Goal: Use online tool/utility: Utilize a website feature to perform a specific function

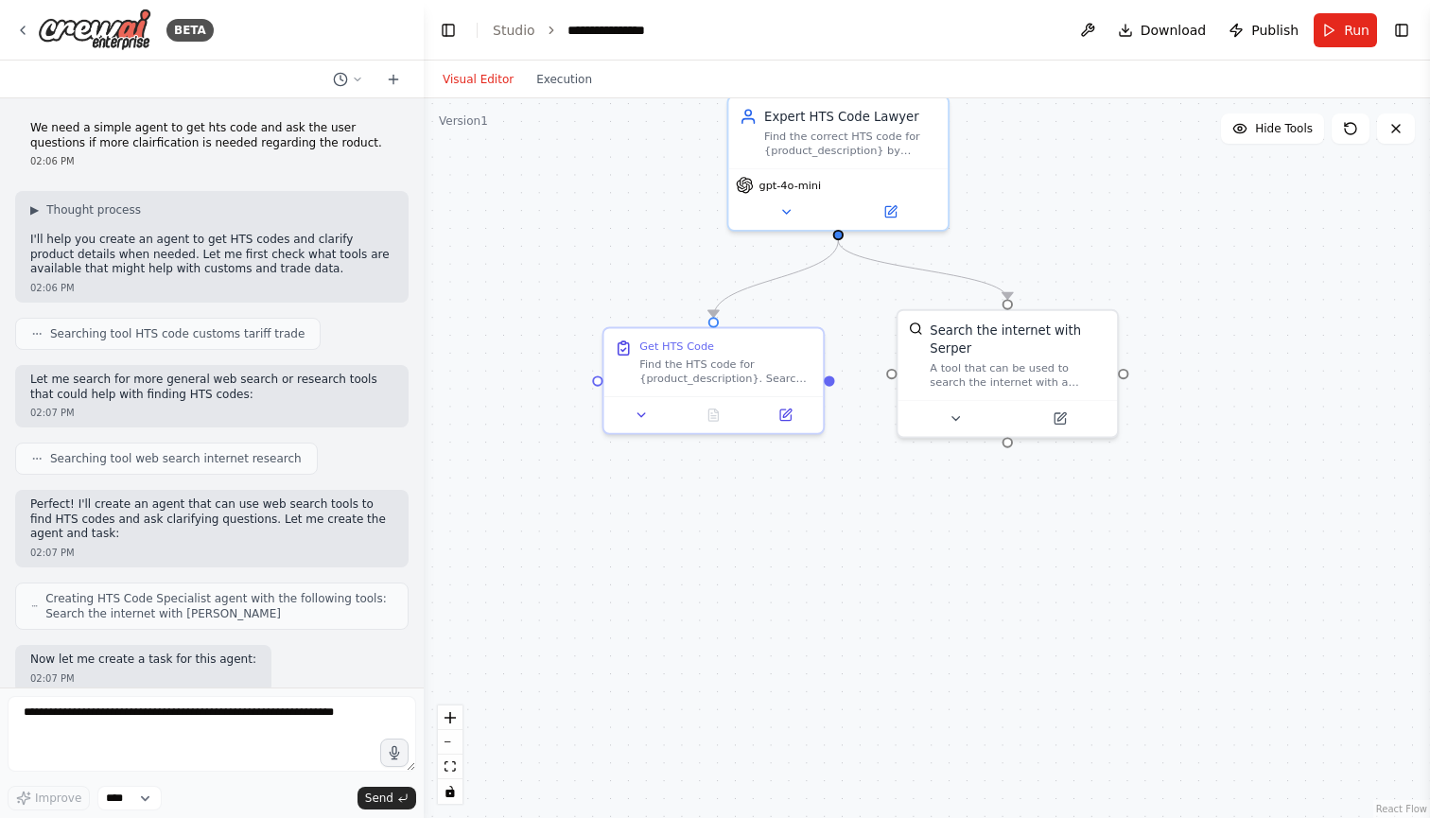
scroll to position [3858, 0]
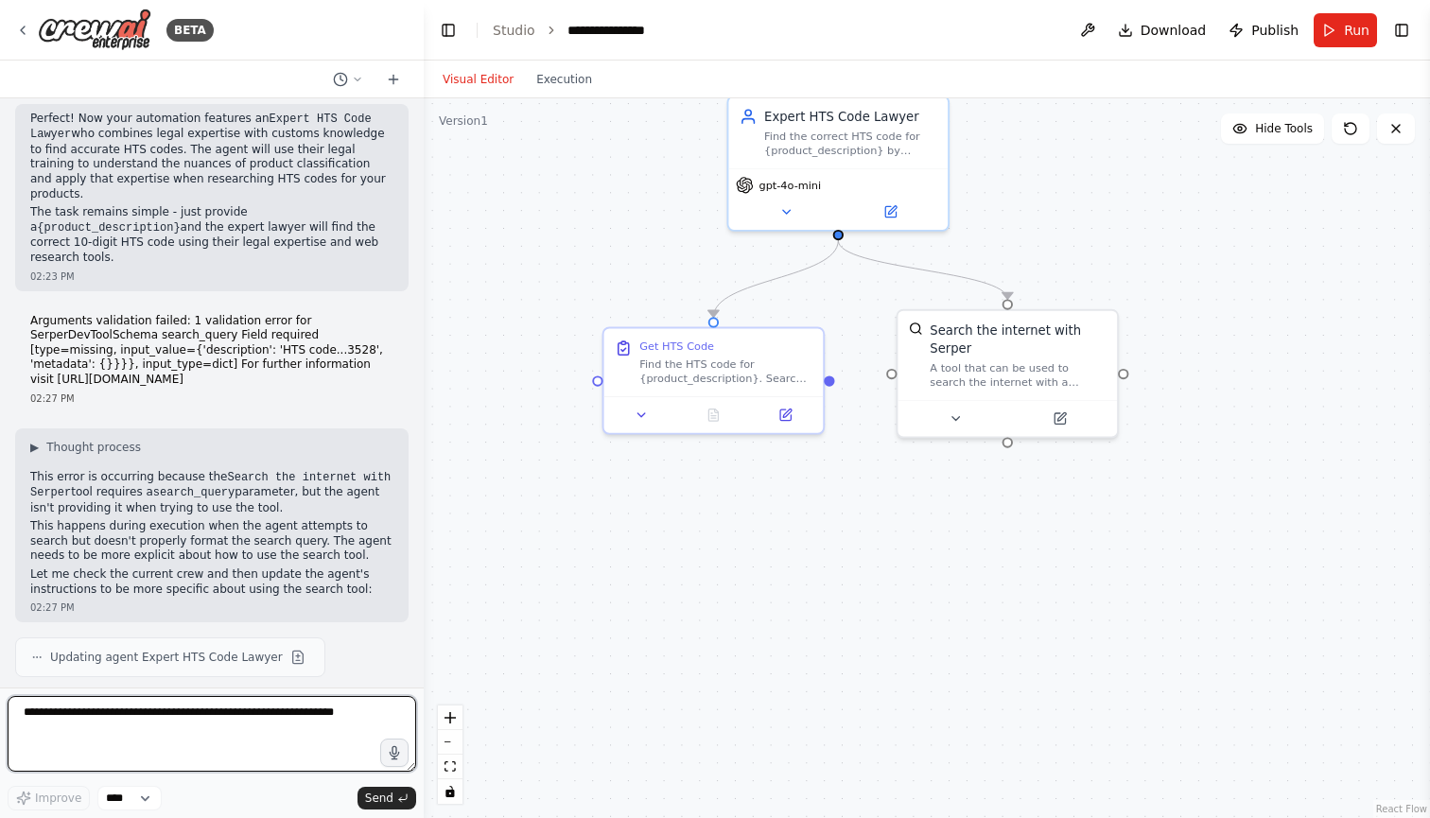
click at [227, 719] on textarea at bounding box center [212, 734] width 408 height 76
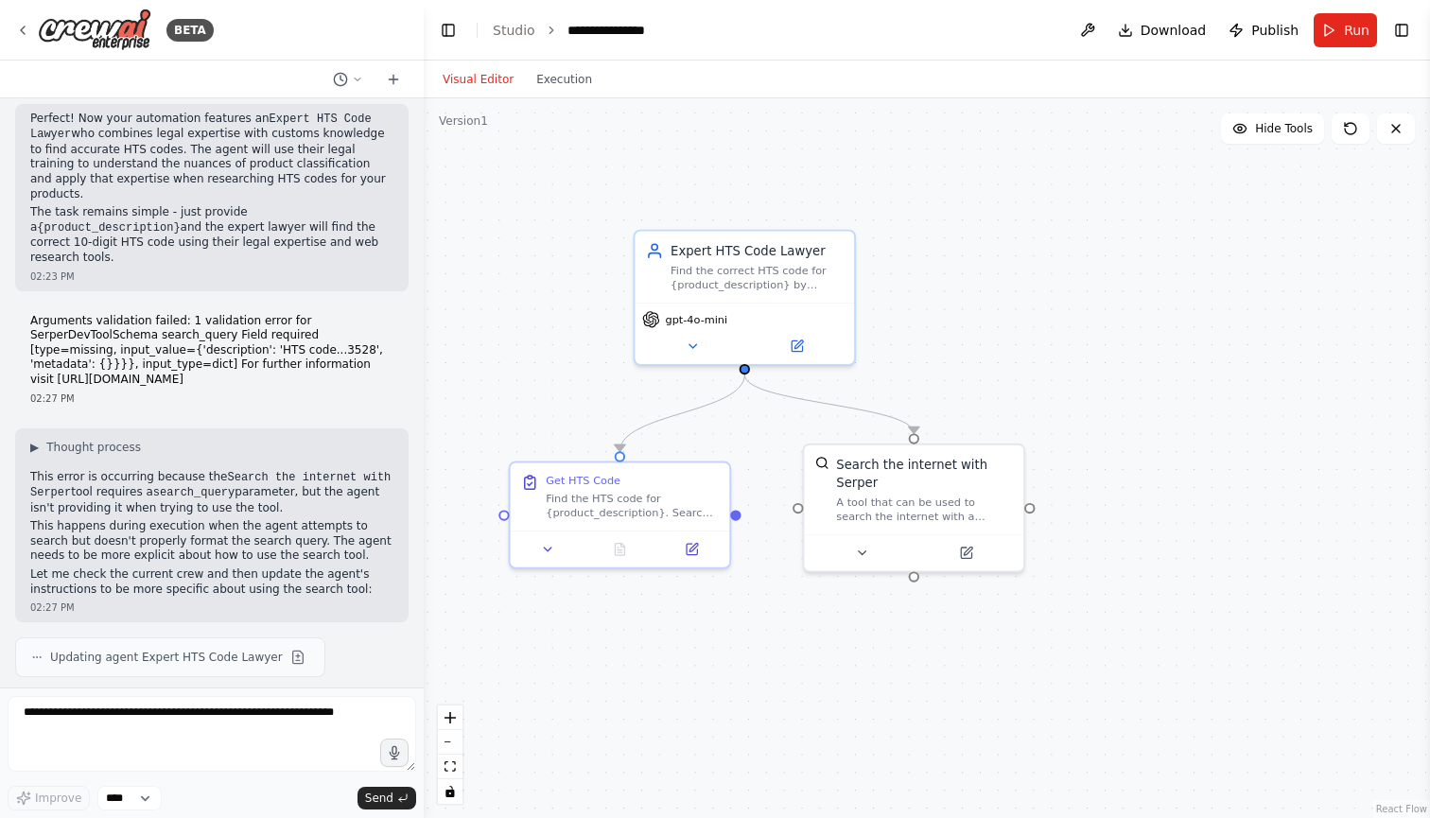
drag, startPoint x: 645, startPoint y: 621, endPoint x: 550, endPoint y: 756, distance: 164.2
click at [550, 756] on div ".deletable-edge-delete-btn { width: 20px; height: 20px; border: 0px solid #ffff…" at bounding box center [927, 458] width 1006 height 720
click at [1361, 13] on button "Run" at bounding box center [1344, 30] width 63 height 34
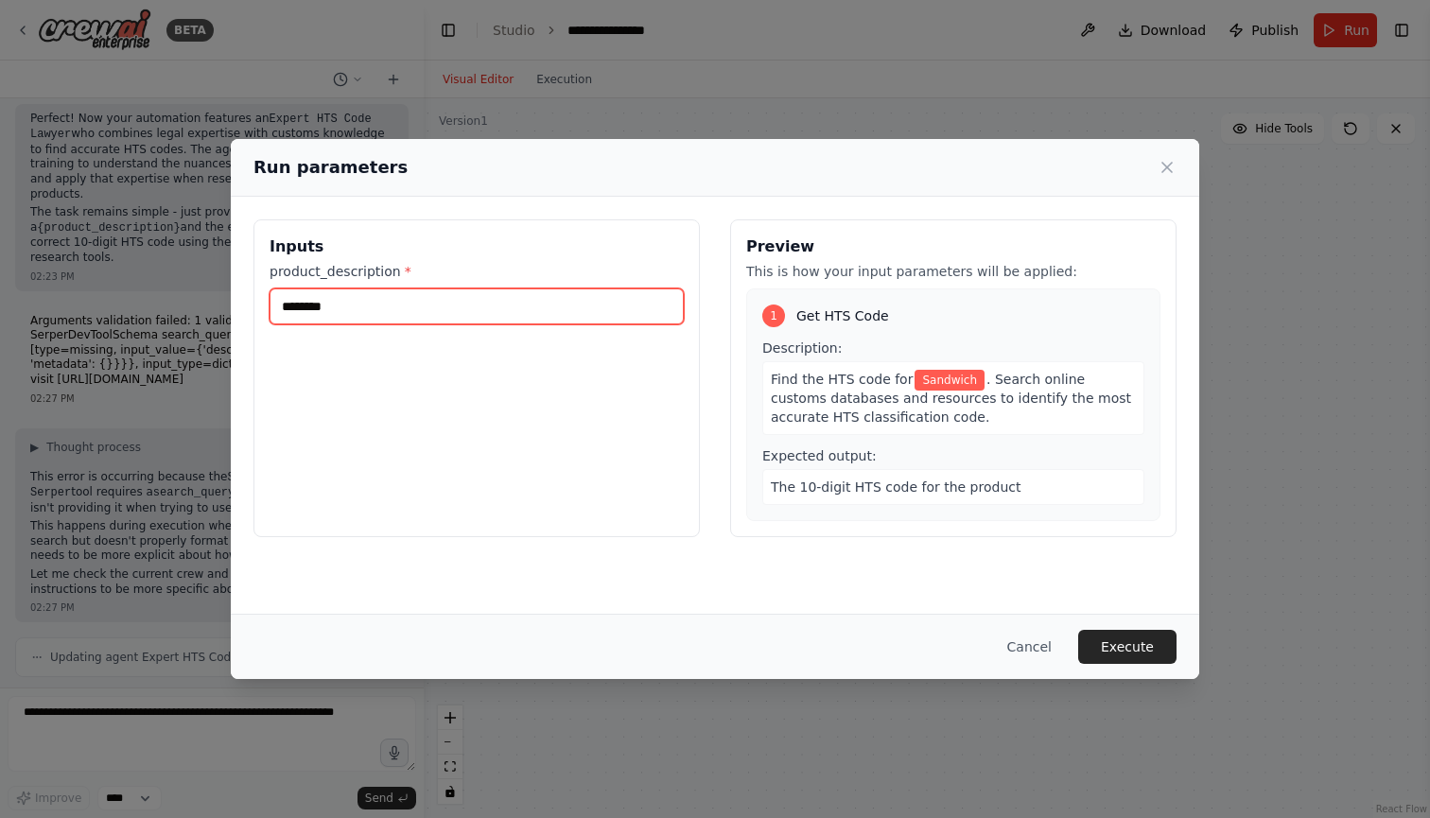
click at [532, 312] on input "********" at bounding box center [476, 306] width 414 height 36
type input "**********"
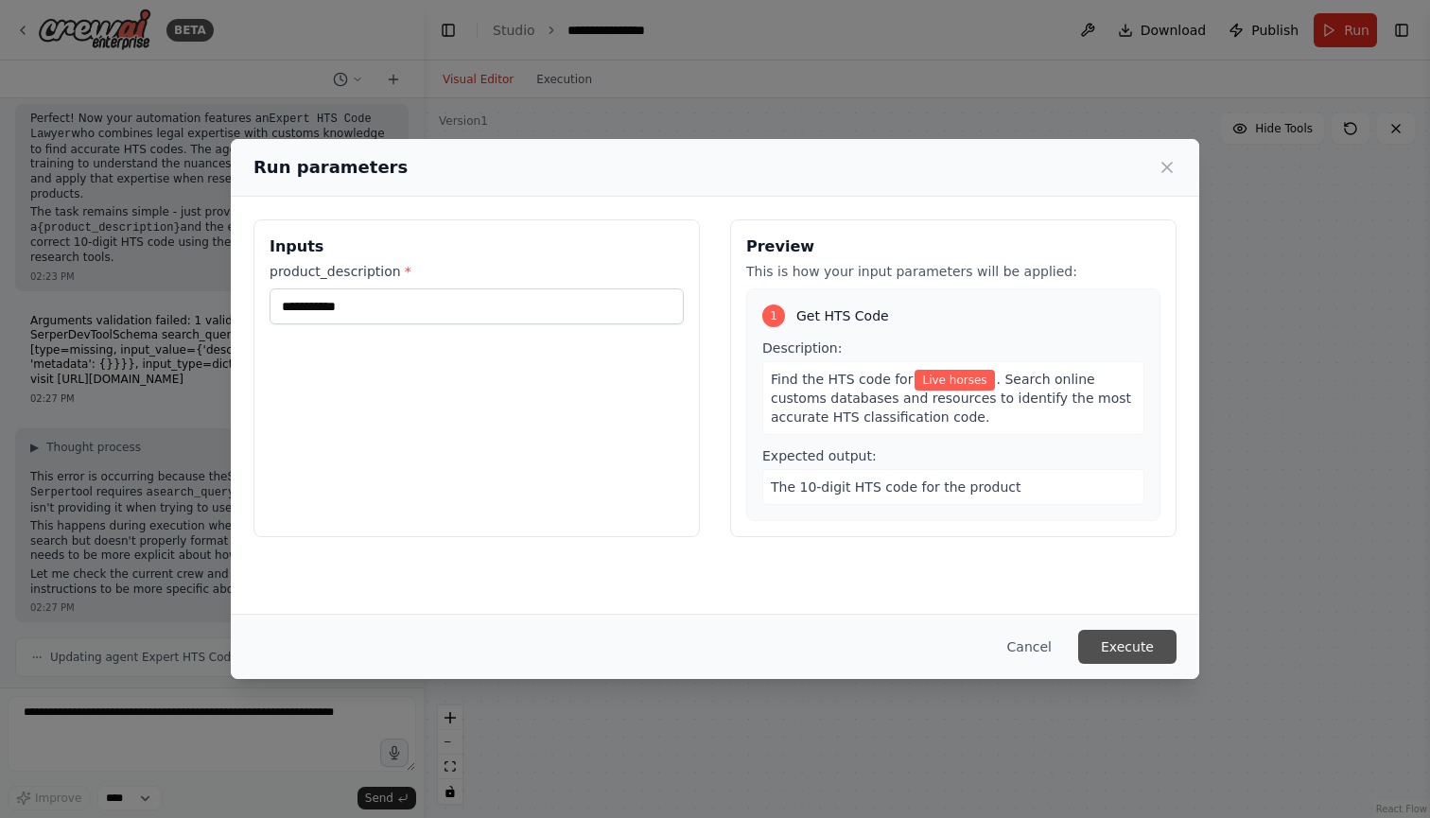
click at [1134, 634] on button "Execute" at bounding box center [1127, 647] width 98 height 34
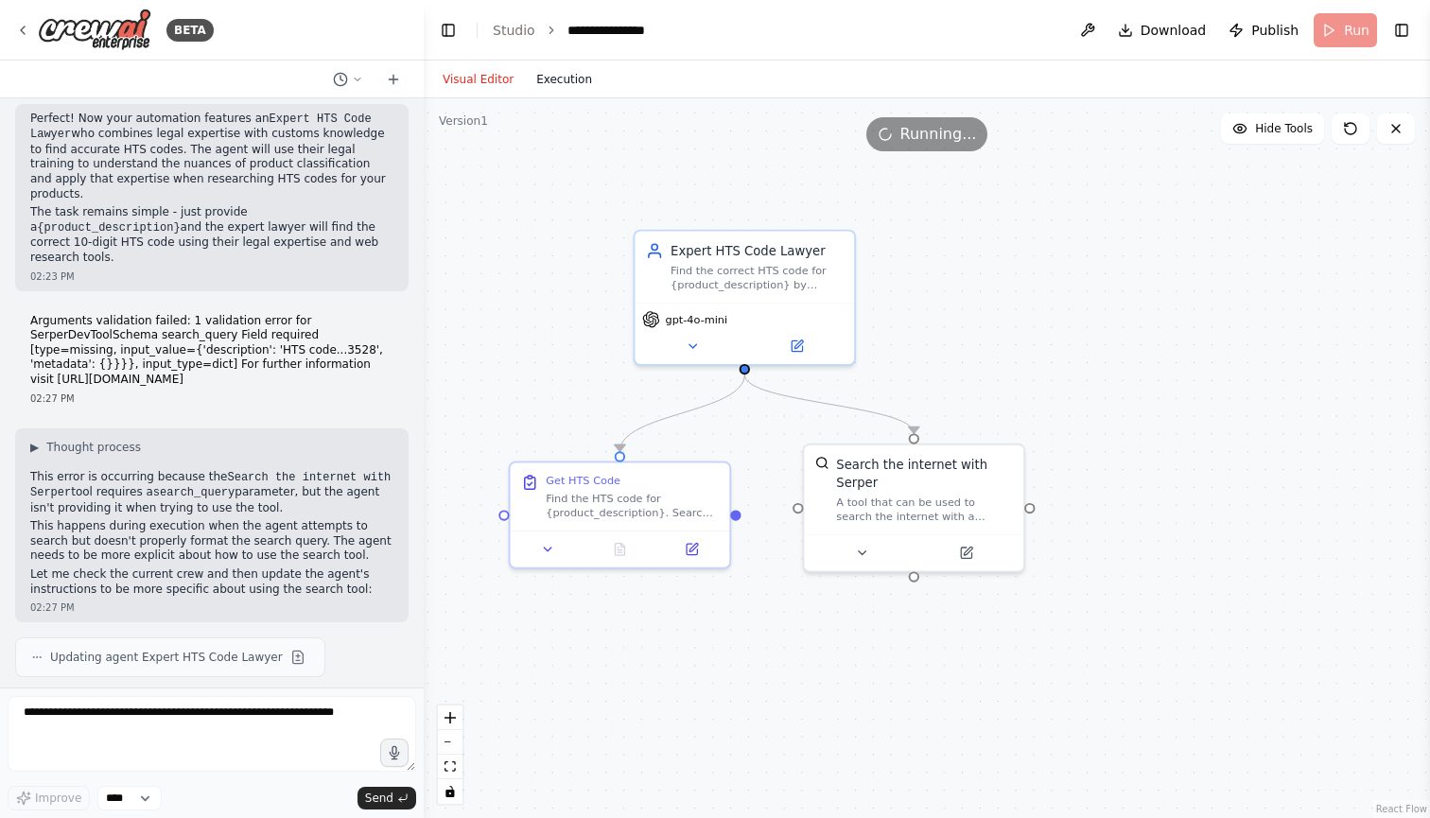
click at [573, 82] on button "Execution" at bounding box center [564, 79] width 78 height 23
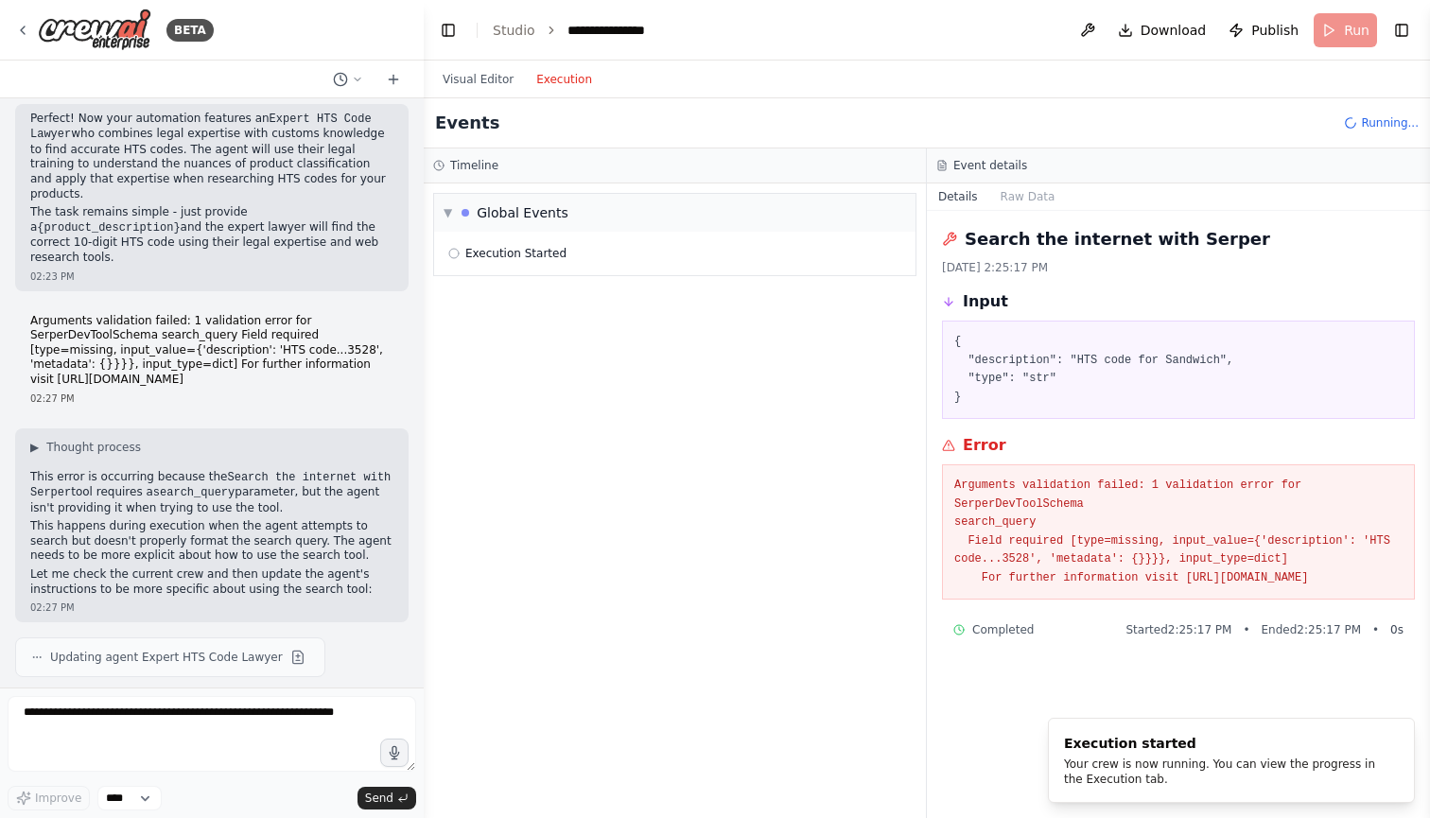
click at [1036, 549] on pre "Arguments validation failed: 1 validation error for SerperDevToolSchema search_…" at bounding box center [1178, 532] width 448 height 111
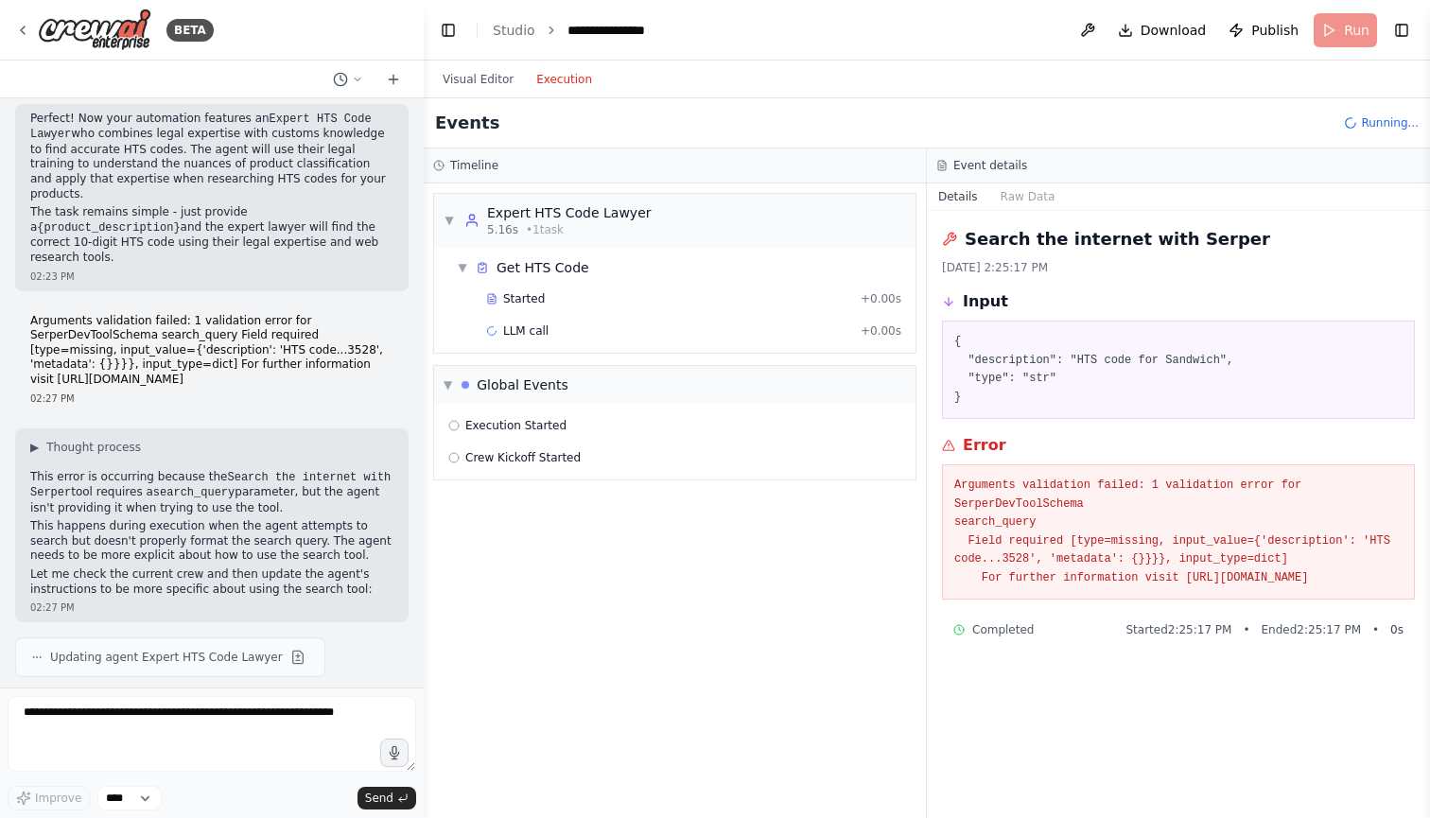
click at [1086, 548] on pre "Arguments validation failed: 1 validation error for SerperDevToolSchema search_…" at bounding box center [1178, 532] width 448 height 111
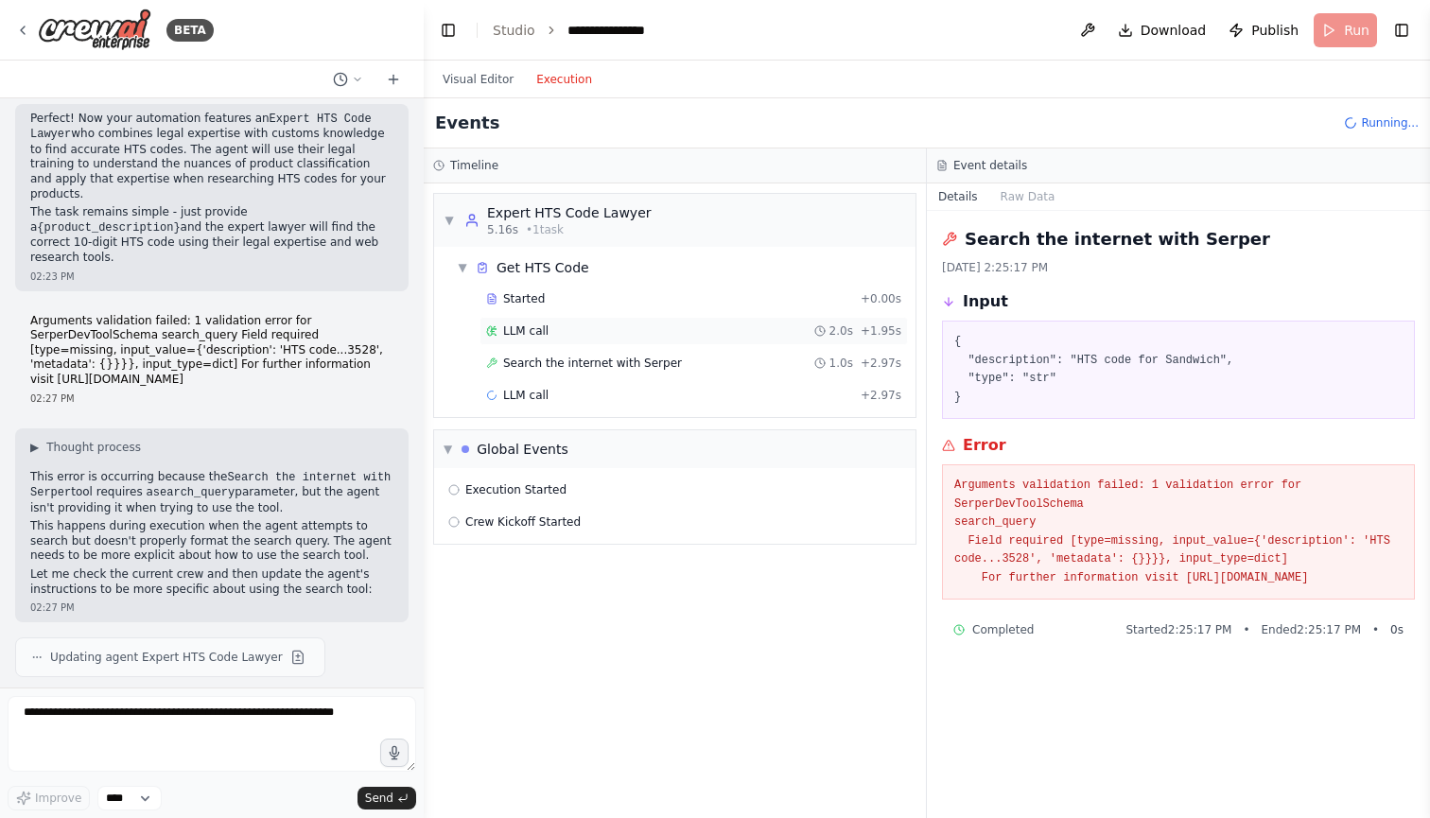
click at [559, 339] on div "LLM call 2.0s + 1.95s" at bounding box center [693, 331] width 428 height 28
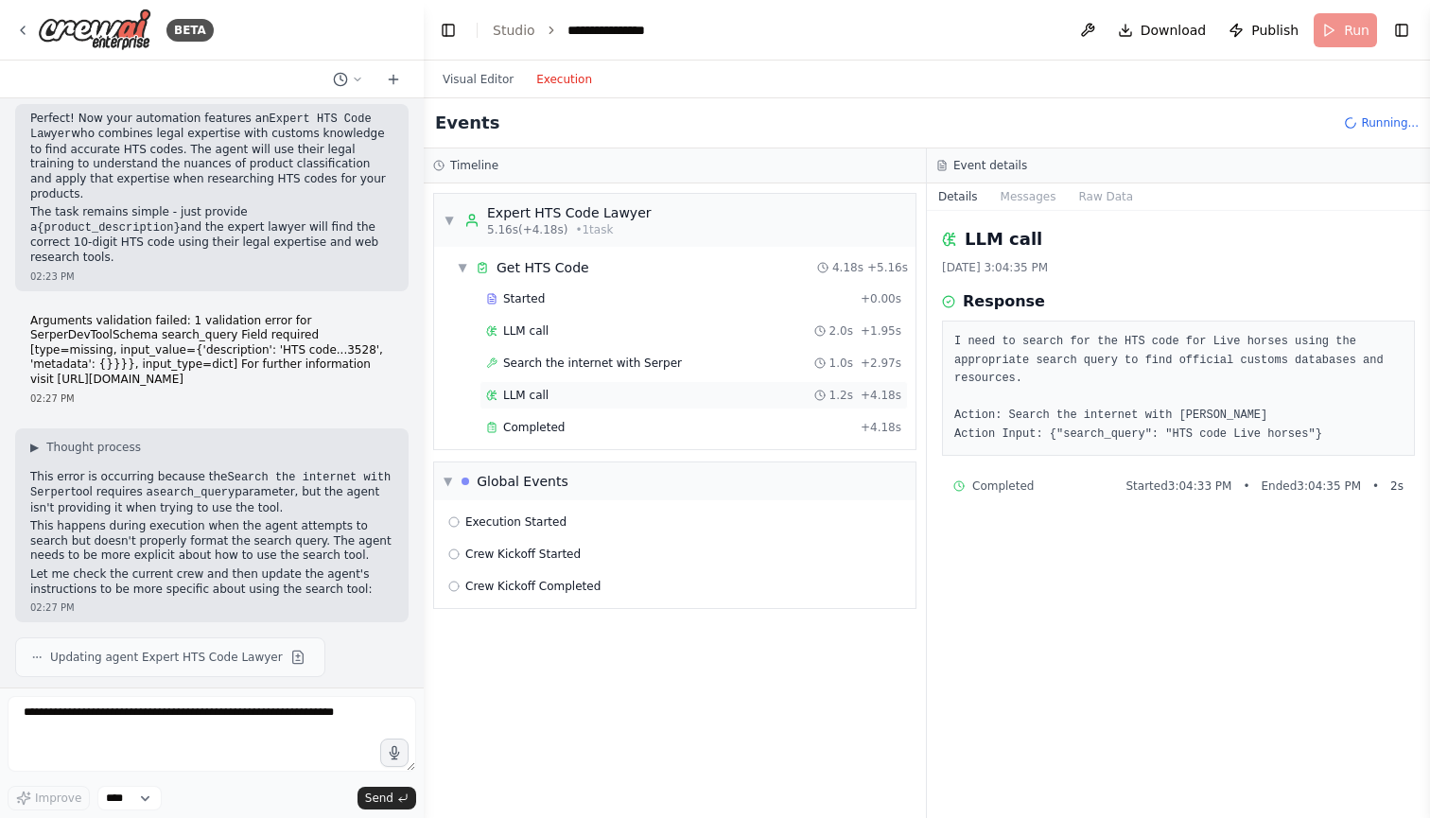
click at [585, 408] on div "LLM call 1.2s + 4.18s" at bounding box center [693, 395] width 428 height 28
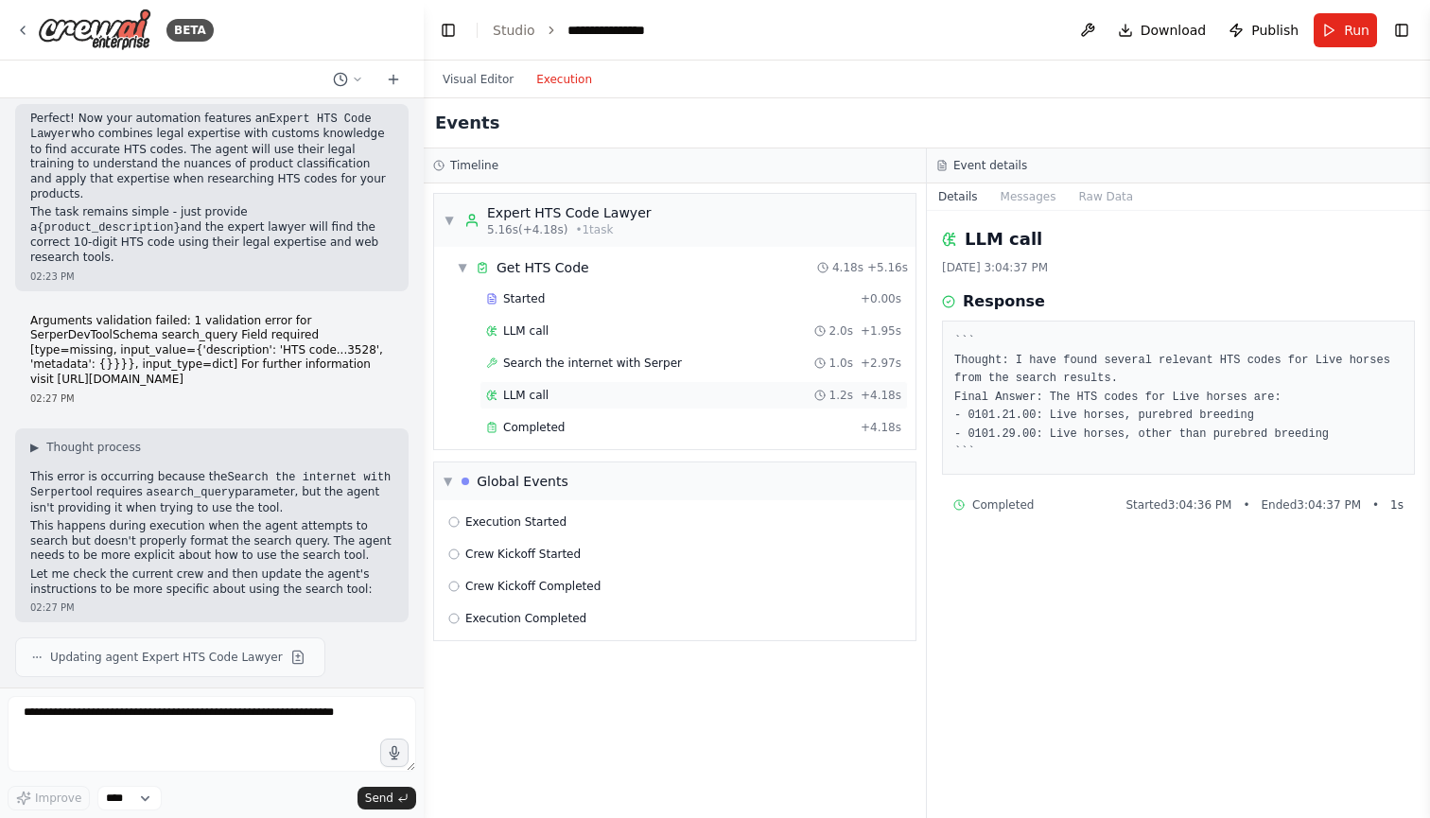
click at [599, 395] on div "LLM call 1.2s + 4.18s" at bounding box center [693, 395] width 415 height 15
click at [595, 428] on div "Completed" at bounding box center [669, 427] width 367 height 15
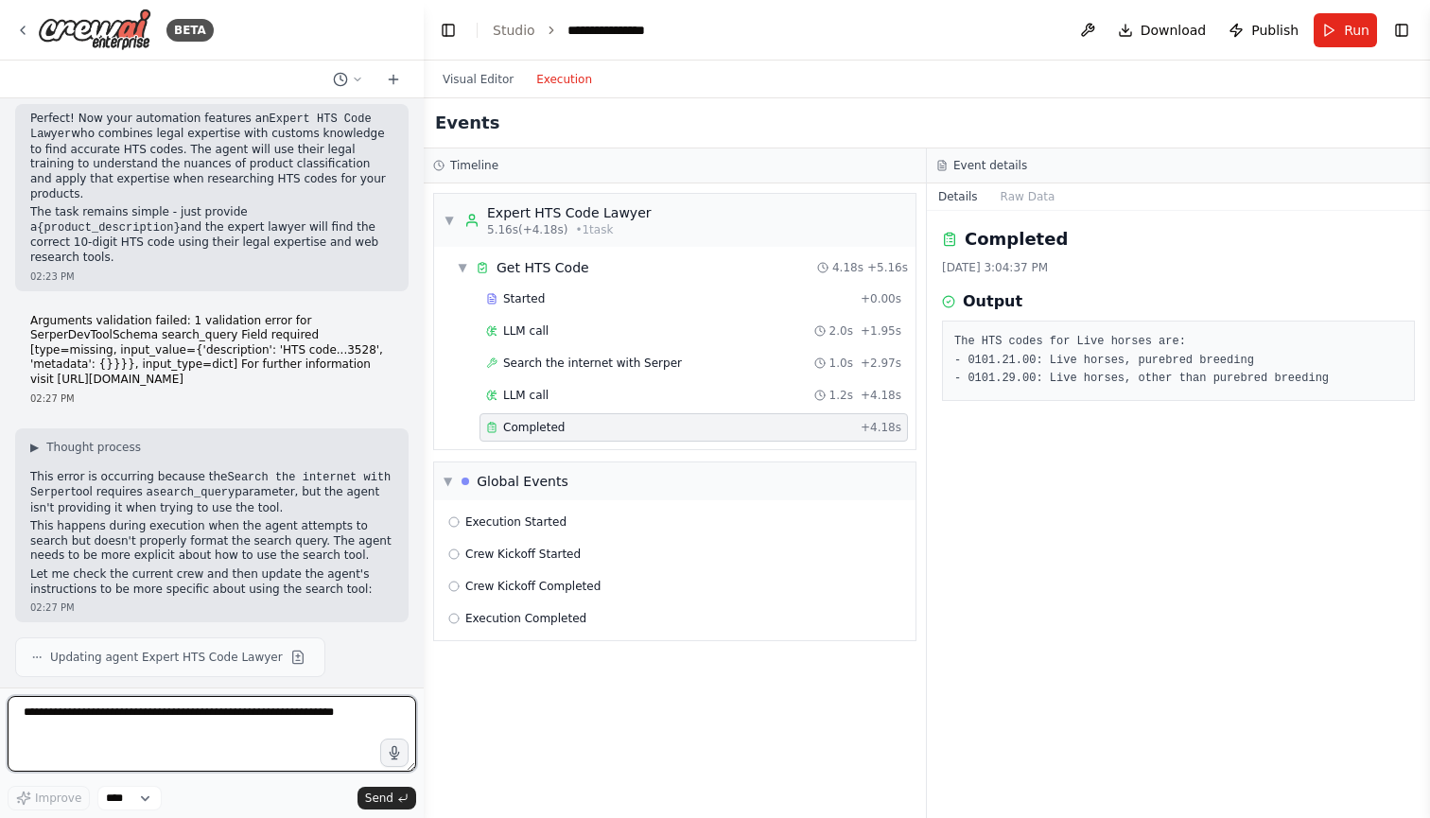
click at [214, 767] on textarea at bounding box center [212, 734] width 408 height 76
type textarea "**********"
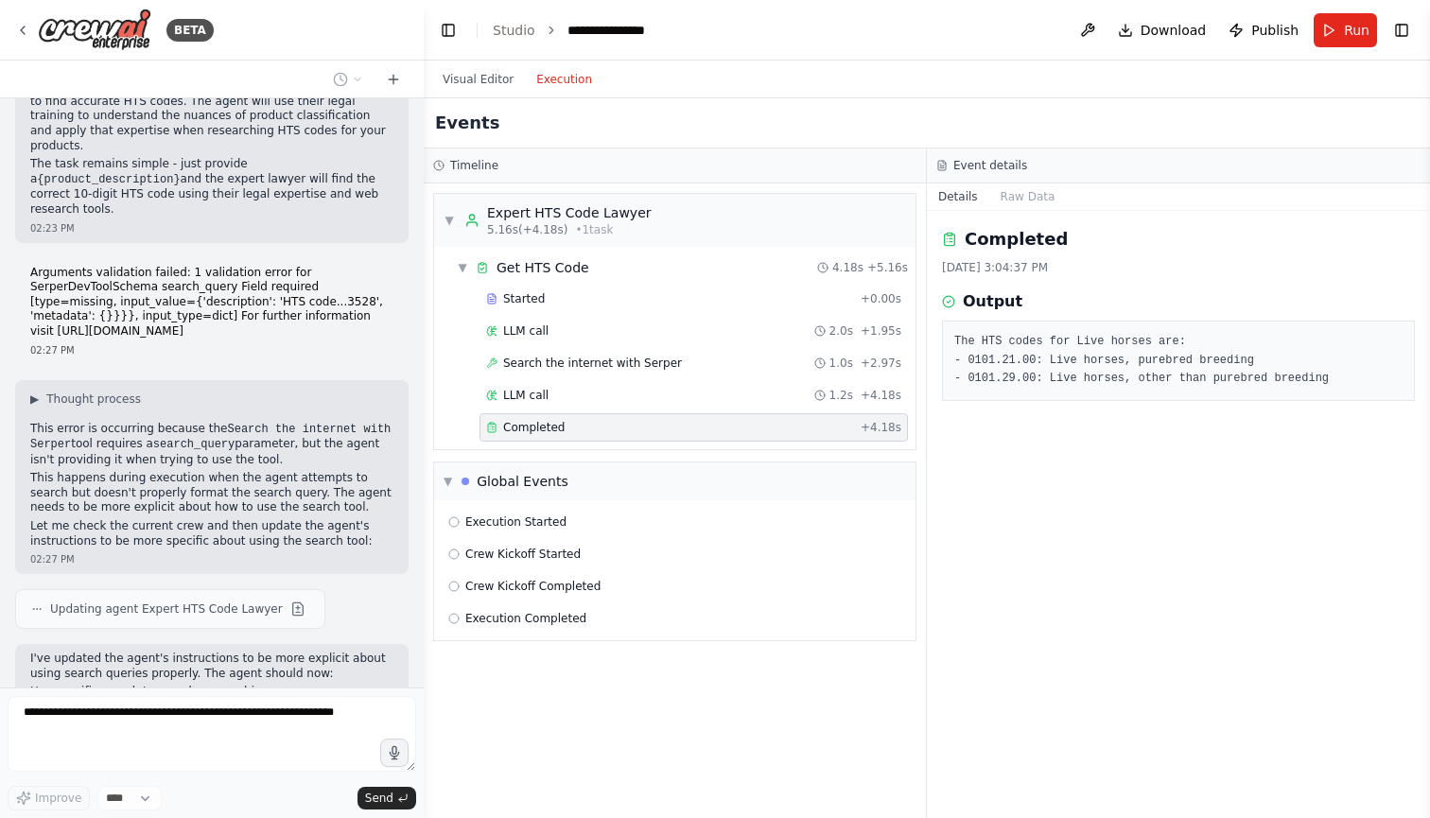
scroll to position [3998, 0]
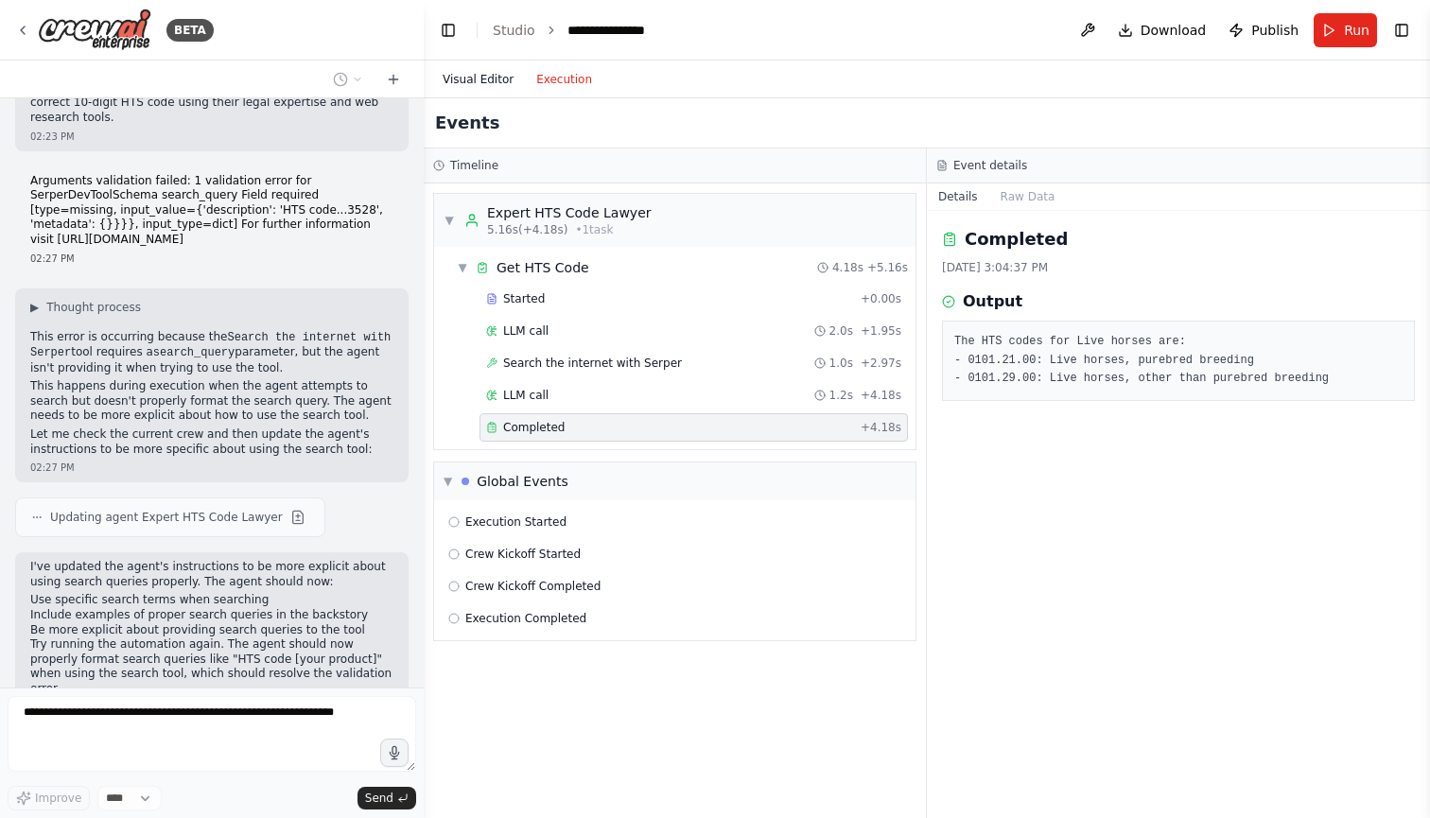
click at [478, 86] on button "Visual Editor" at bounding box center [478, 79] width 94 height 23
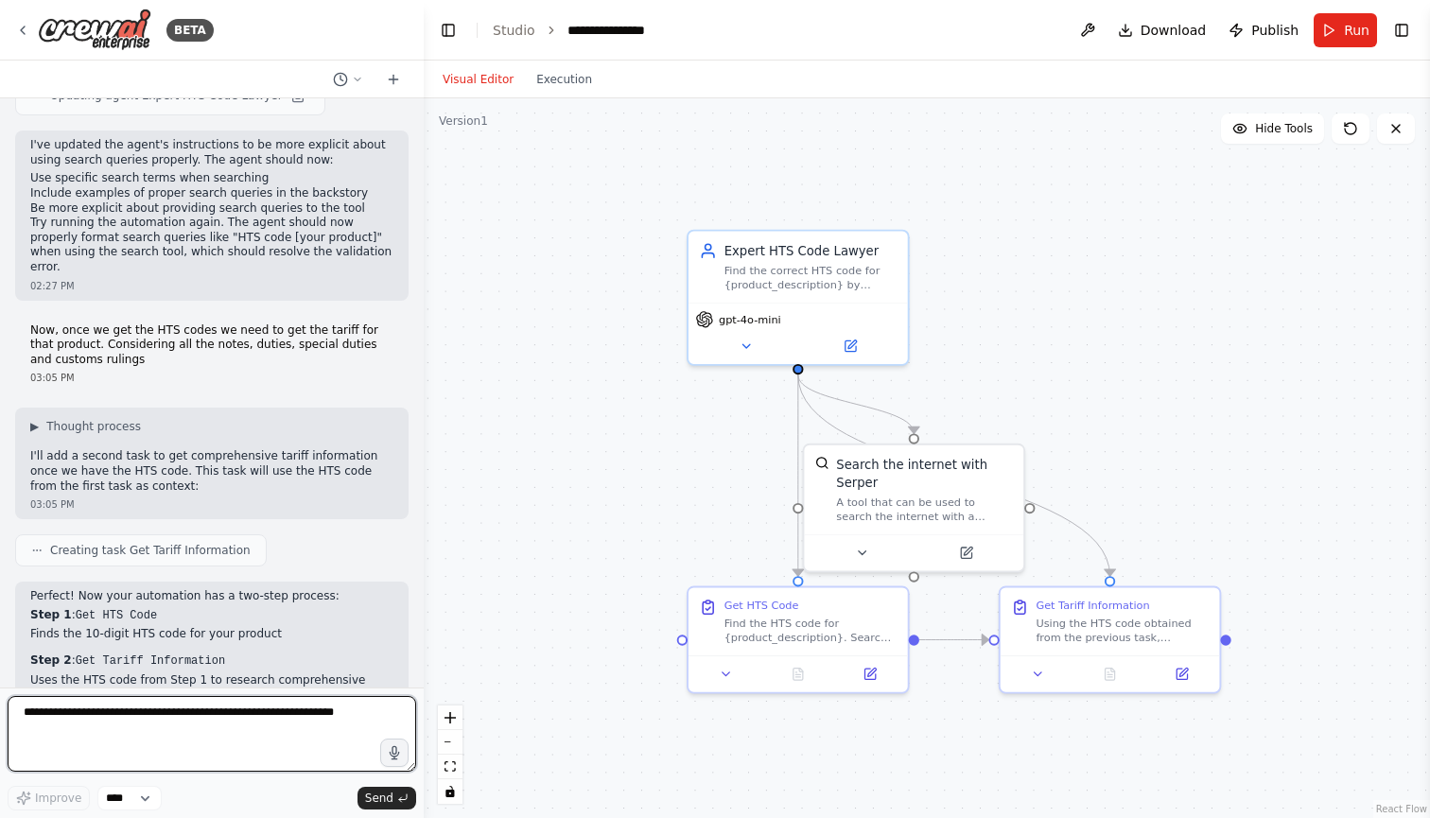
scroll to position [4434, 0]
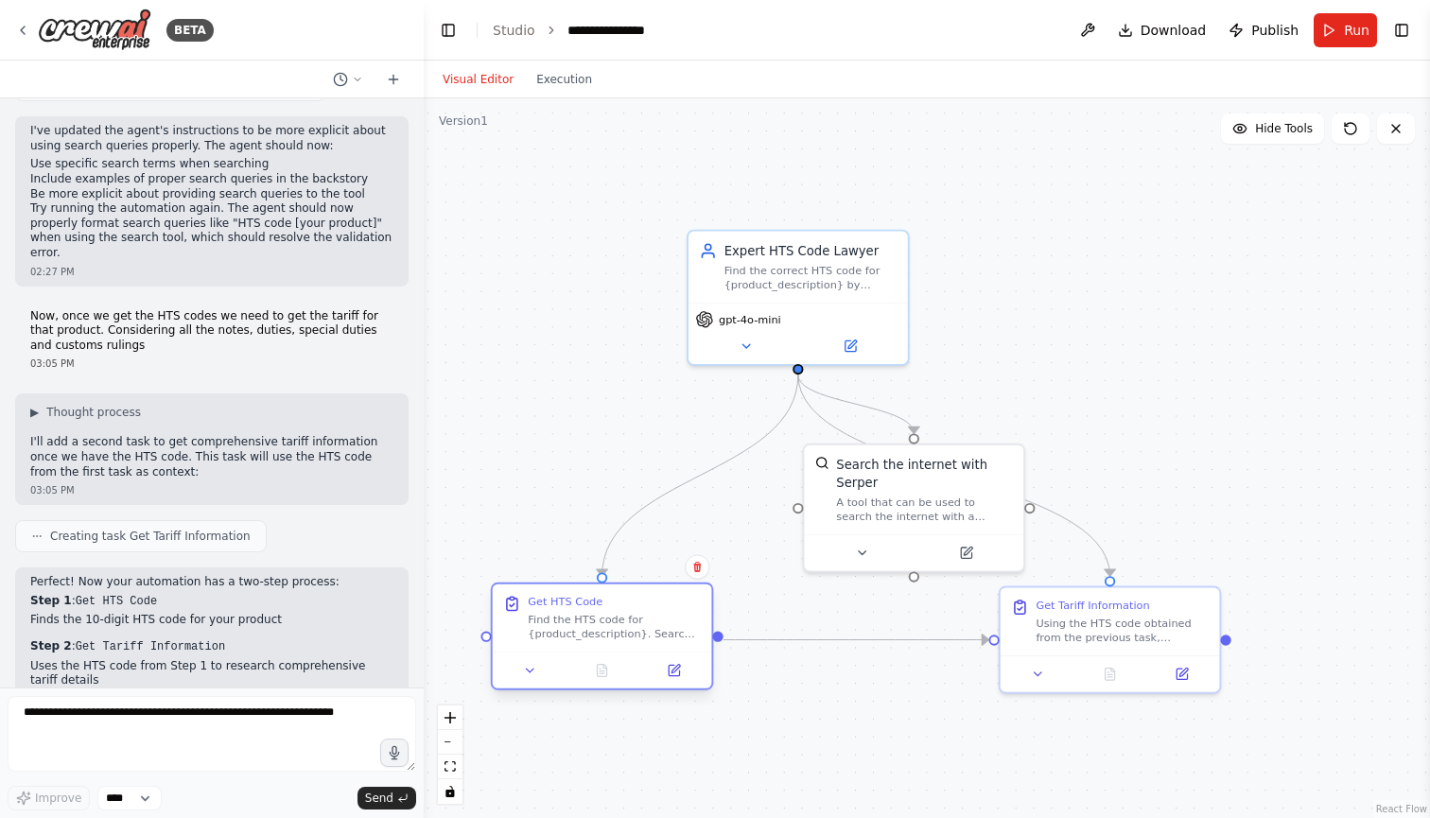
click at [636, 662] on div at bounding box center [601, 671] width 205 height 22
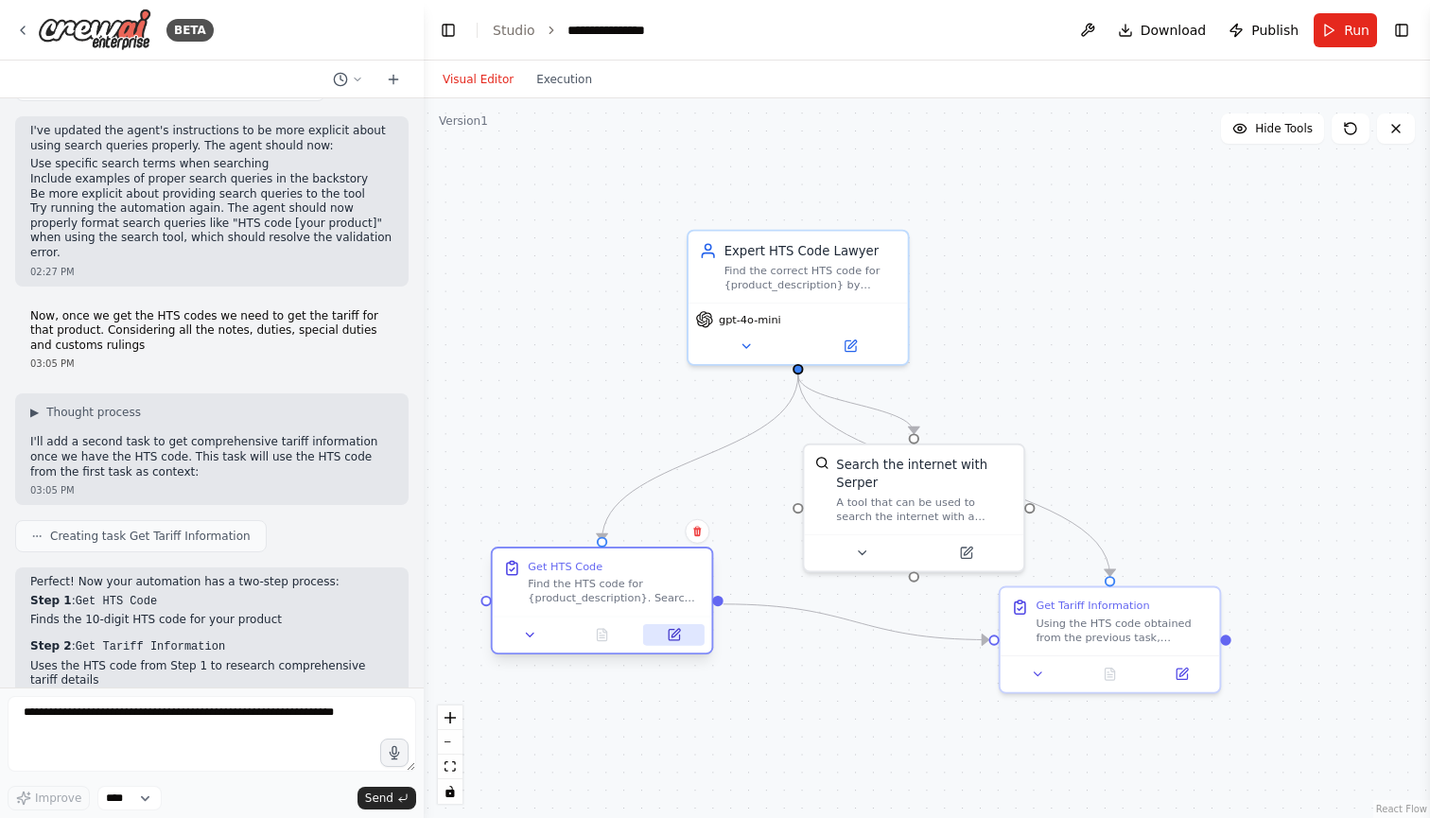
click at [650, 642] on button at bounding box center [673, 635] width 61 height 22
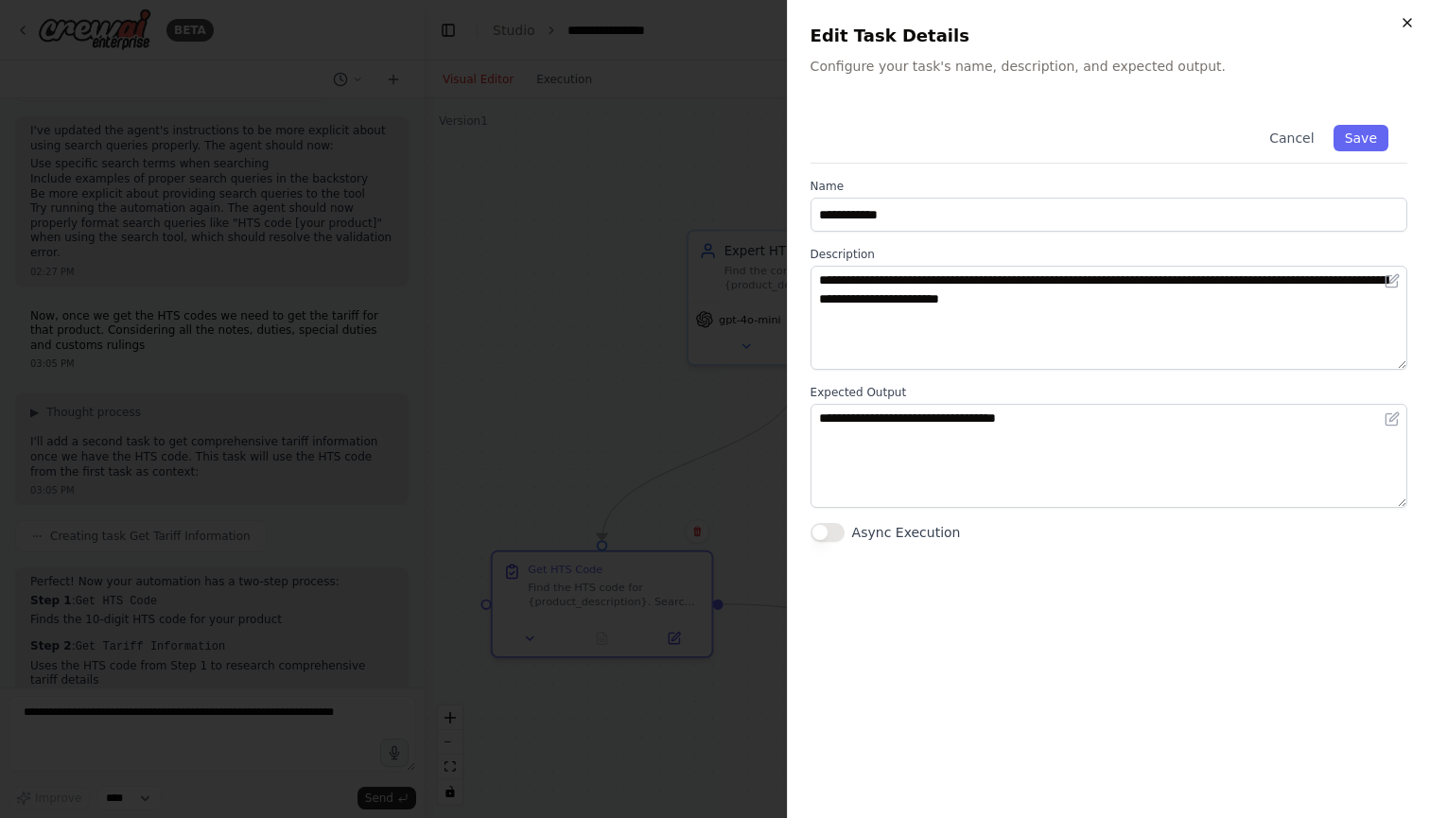
click at [1409, 21] on icon "button" at bounding box center [1407, 23] width 8 height 8
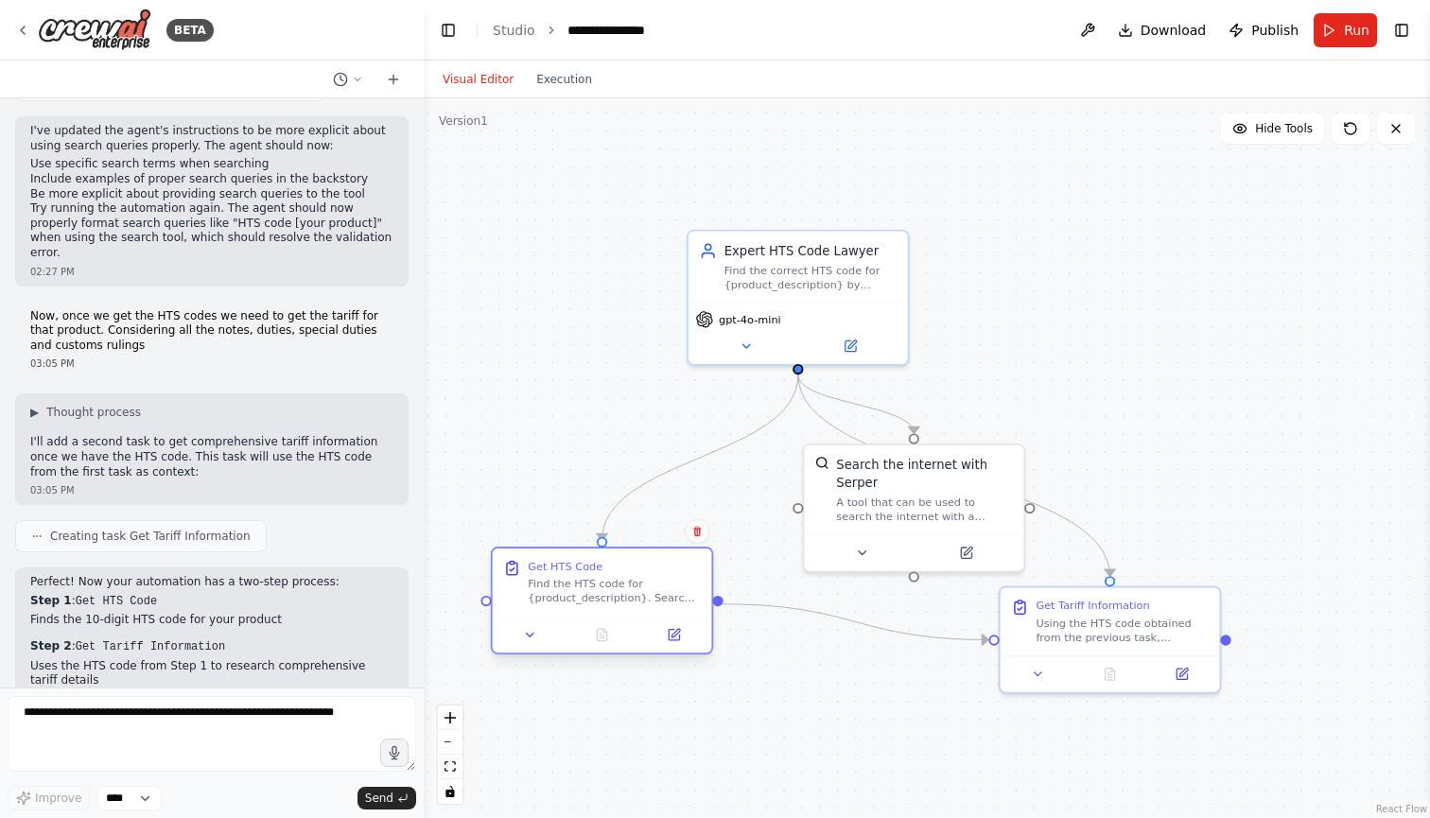
click at [605, 652] on div at bounding box center [602, 635] width 219 height 37
click at [676, 633] on icon at bounding box center [675, 633] width 9 height 9
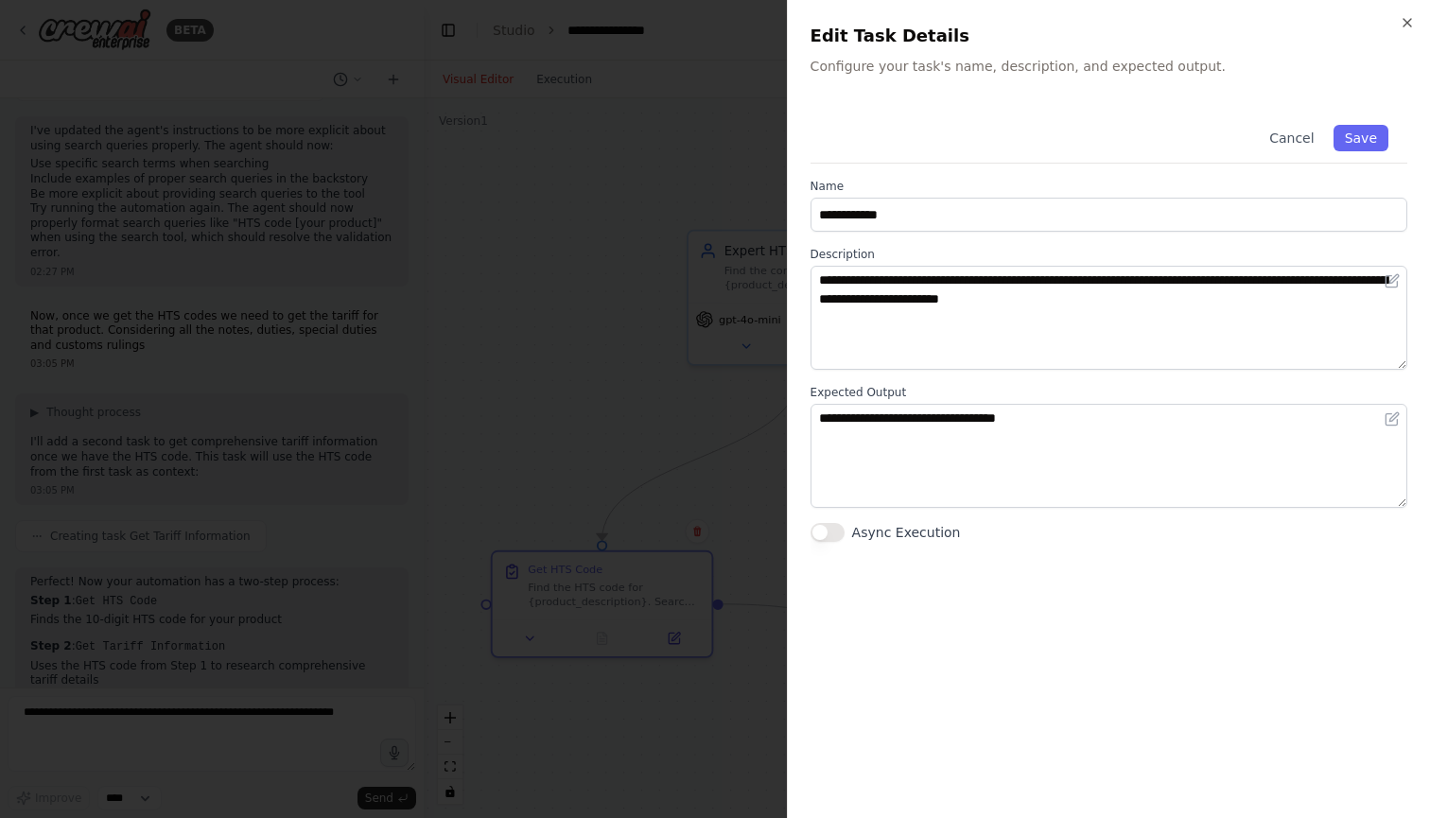
click at [1416, 22] on div "**********" at bounding box center [1108, 409] width 643 height 818
click at [1418, 21] on div "**********" at bounding box center [1108, 409] width 643 height 818
click at [1410, 24] on icon "button" at bounding box center [1406, 22] width 15 height 15
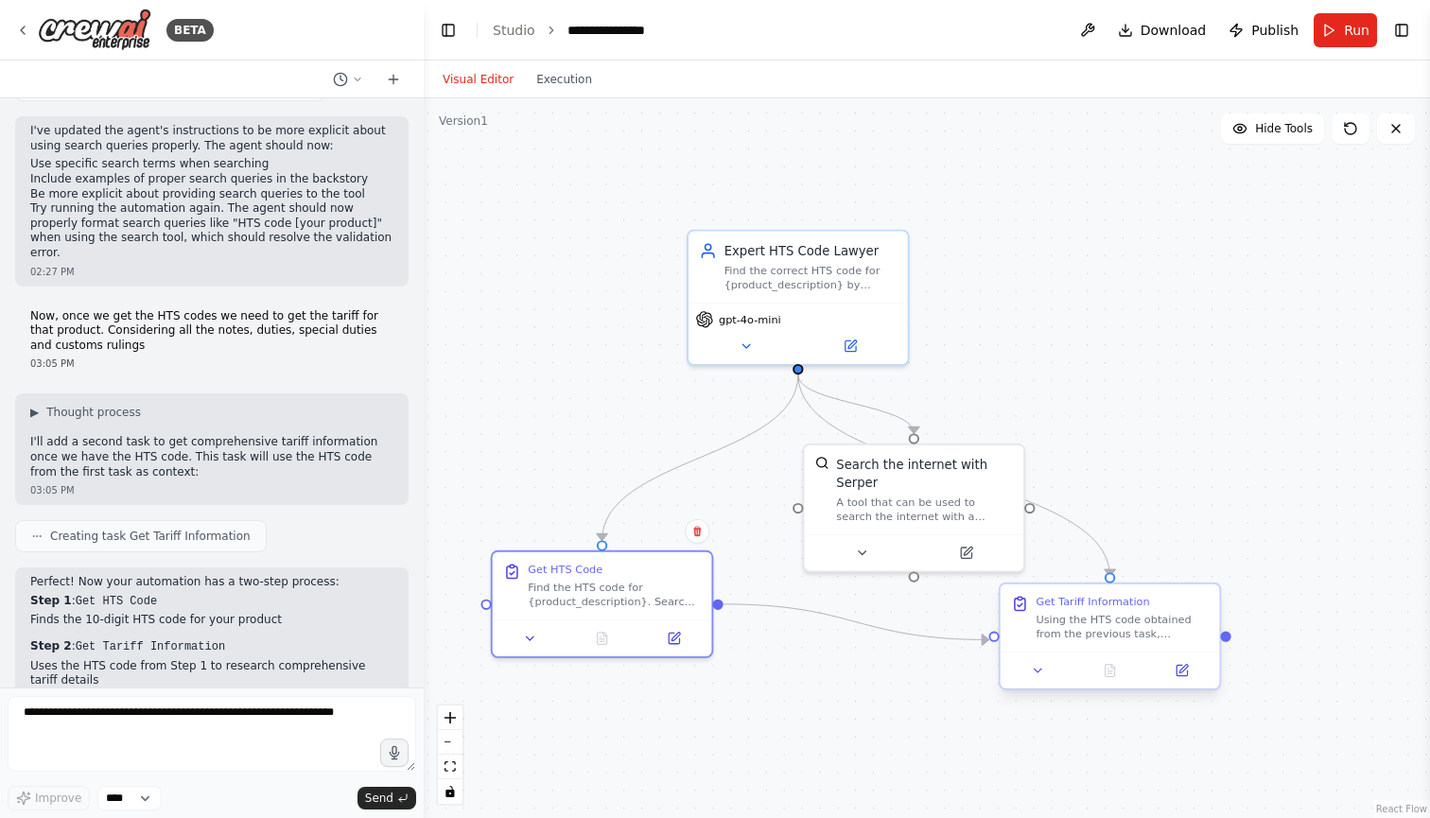
click at [1103, 624] on div "Using the HTS code obtained from the previous task, research comprehensive tari…" at bounding box center [1121, 627] width 173 height 28
click at [1180, 672] on button at bounding box center [1181, 671] width 61 height 22
click at [1187, 670] on icon at bounding box center [1190, 670] width 10 height 10
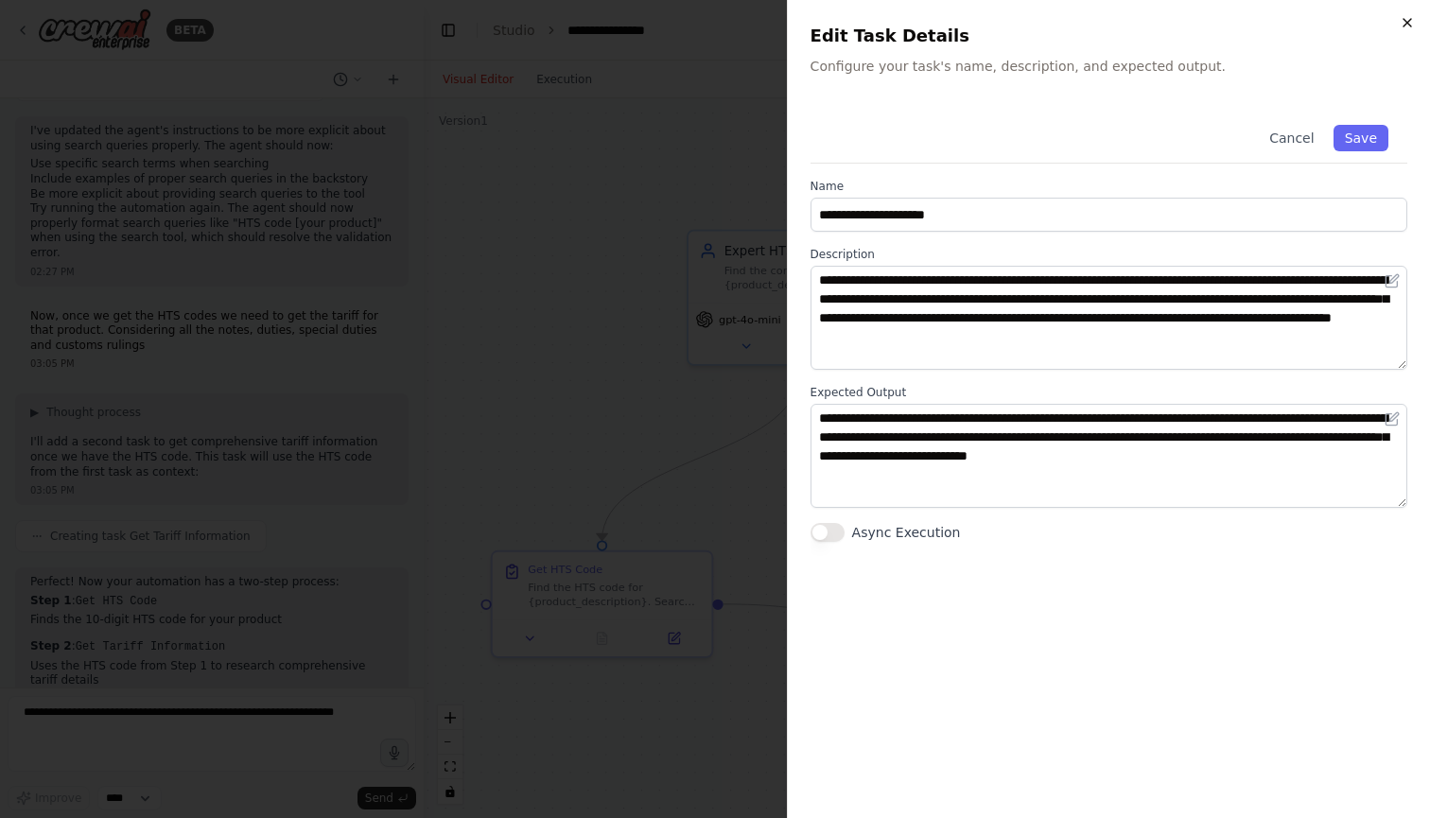
click at [1405, 22] on icon "button" at bounding box center [1406, 22] width 15 height 15
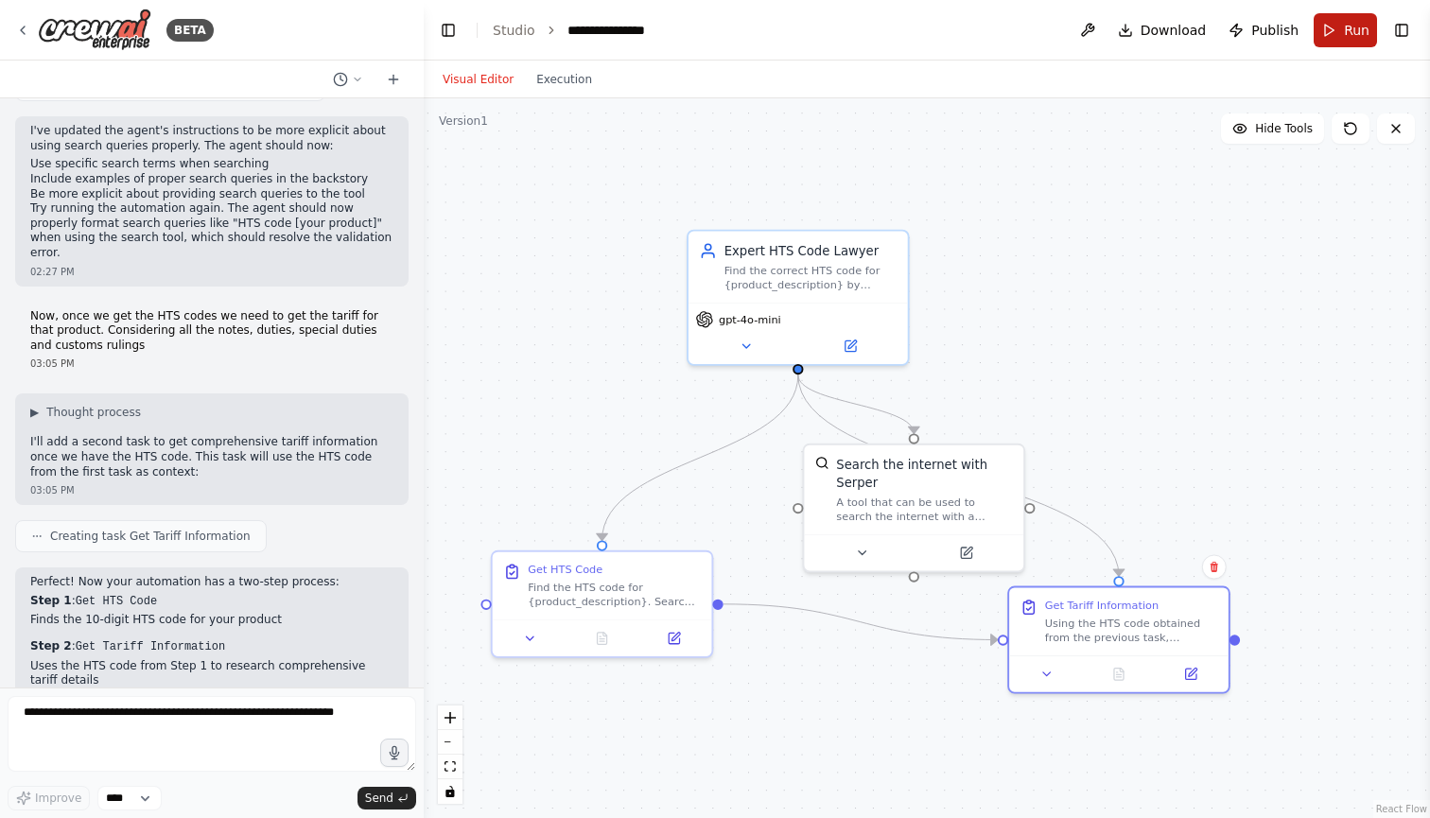
click at [1353, 43] on button "Run" at bounding box center [1344, 30] width 63 height 34
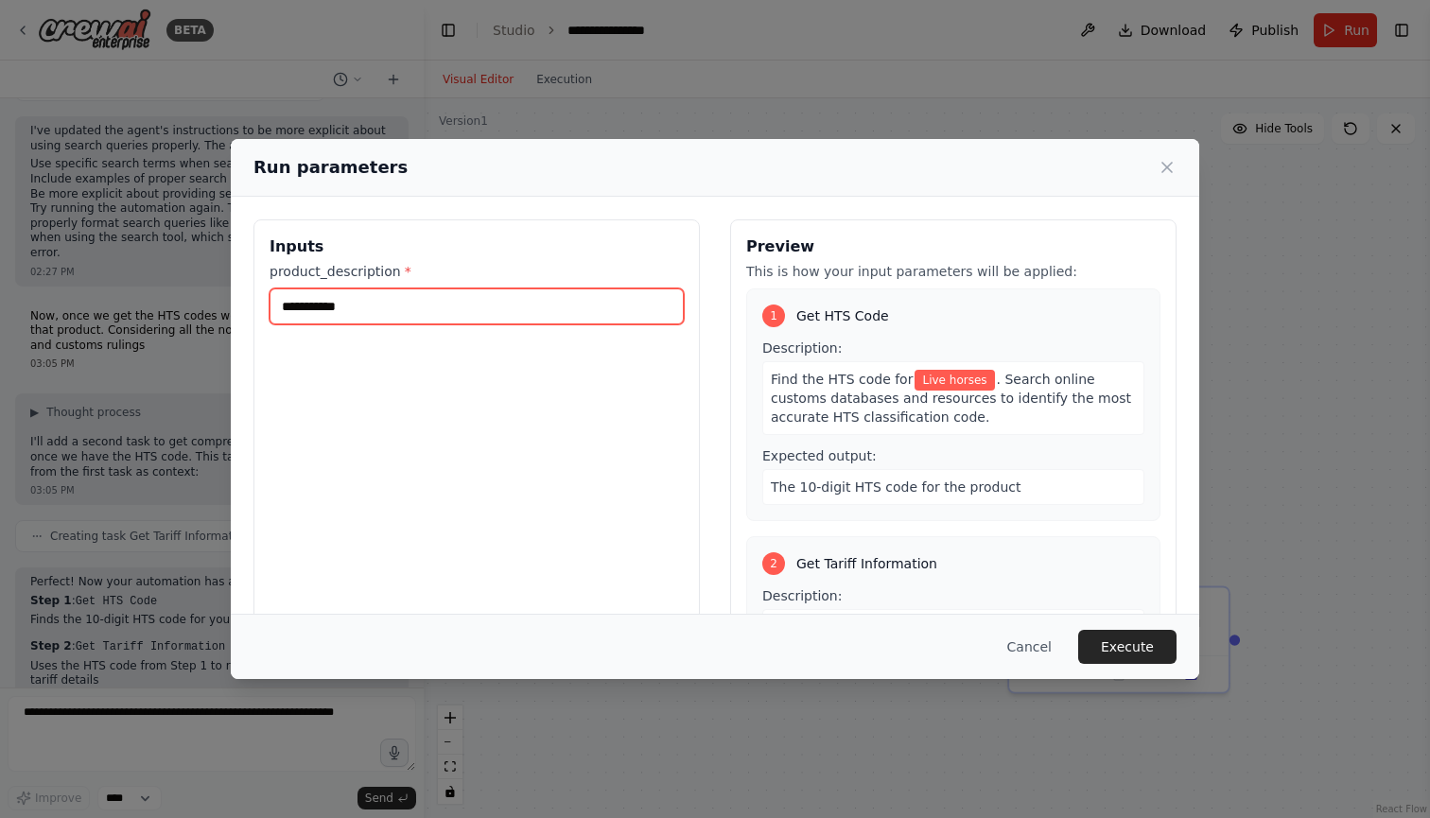
click at [617, 310] on input "**********" at bounding box center [476, 306] width 414 height 36
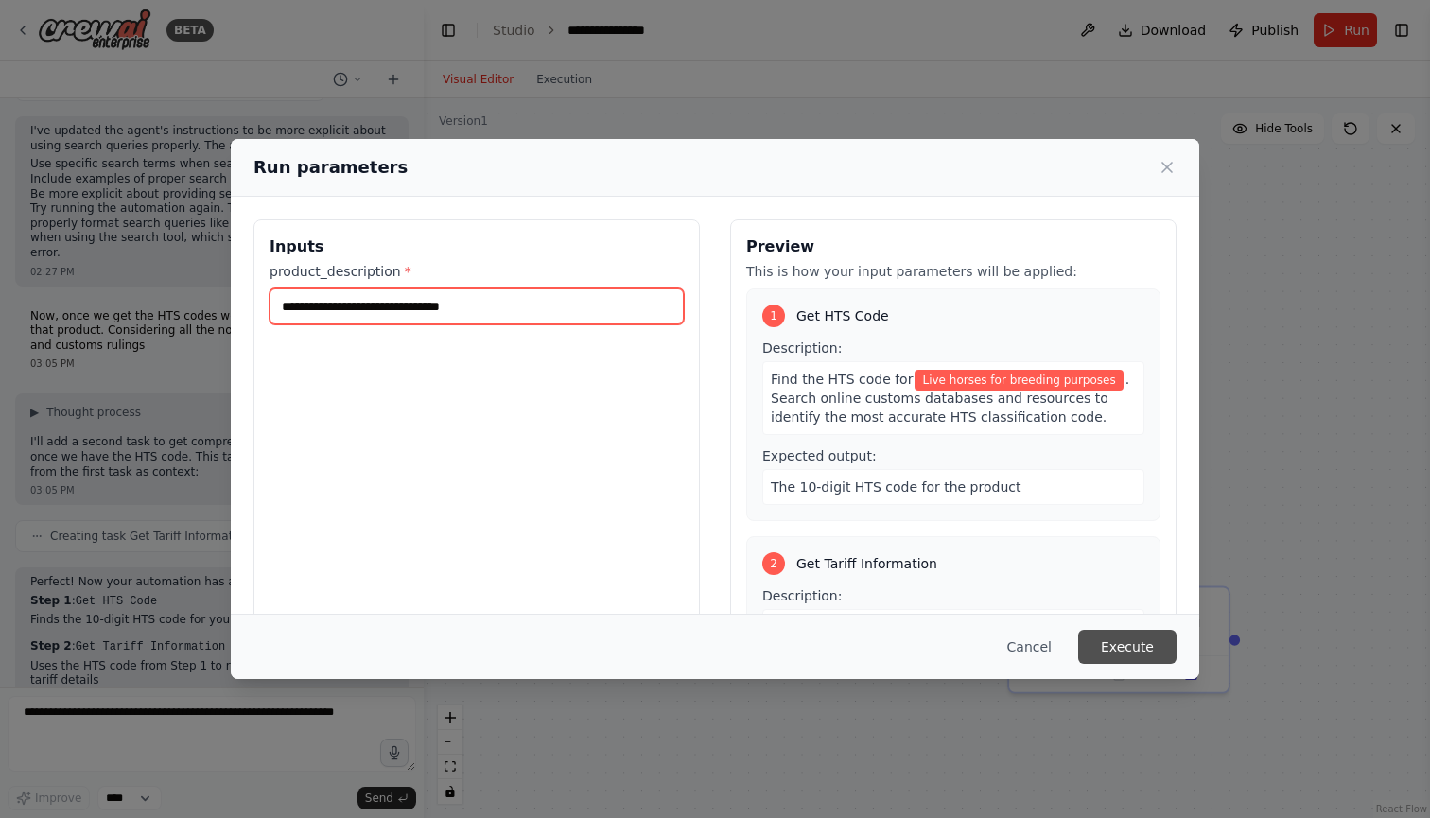
type input "**********"
click at [1117, 632] on button "Execute" at bounding box center [1127, 647] width 98 height 34
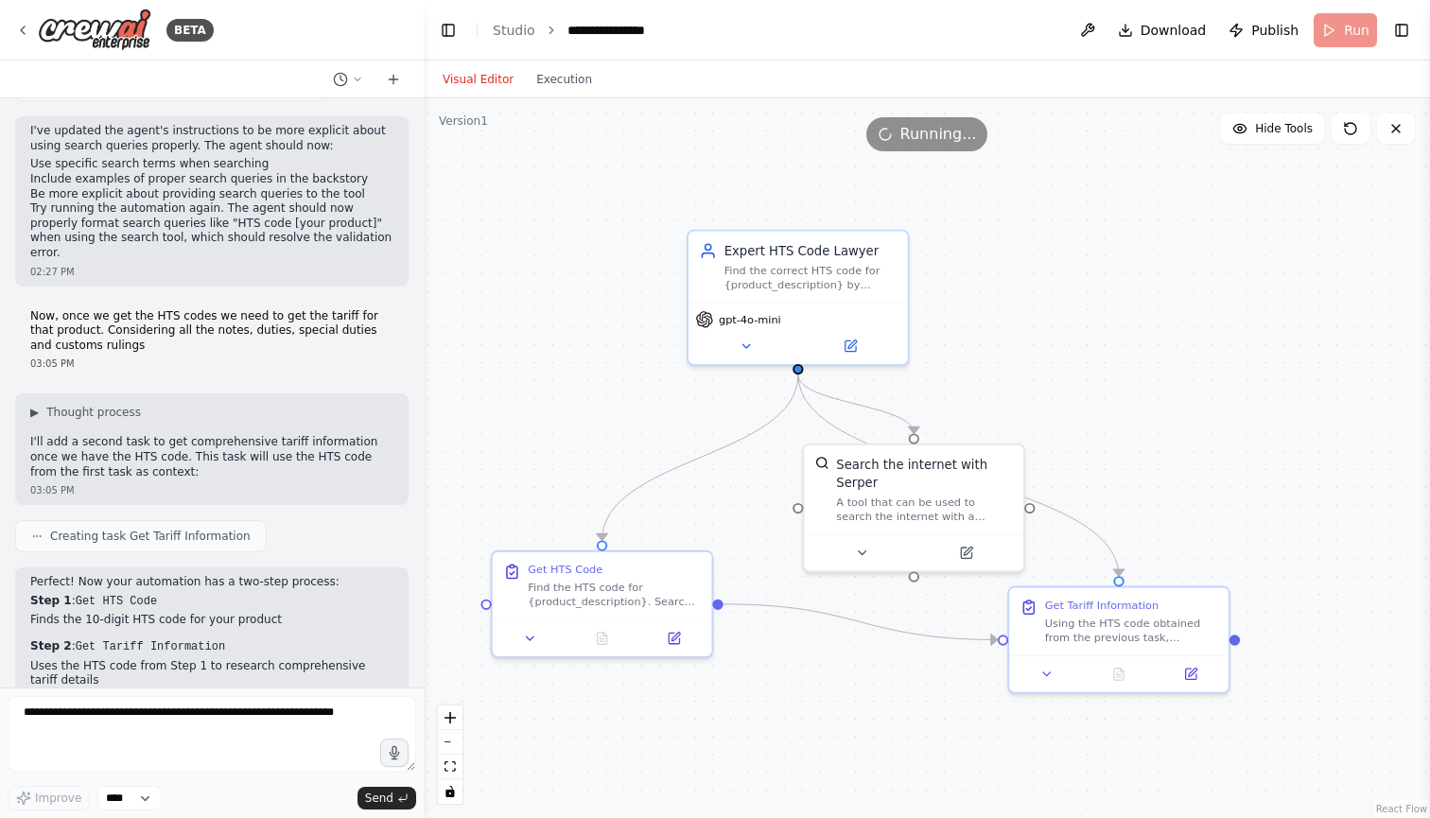
click at [800, 663] on div ".deletable-edge-delete-btn { width: 20px; height: 20px; border: 0px solid #ffff…" at bounding box center [927, 458] width 1006 height 720
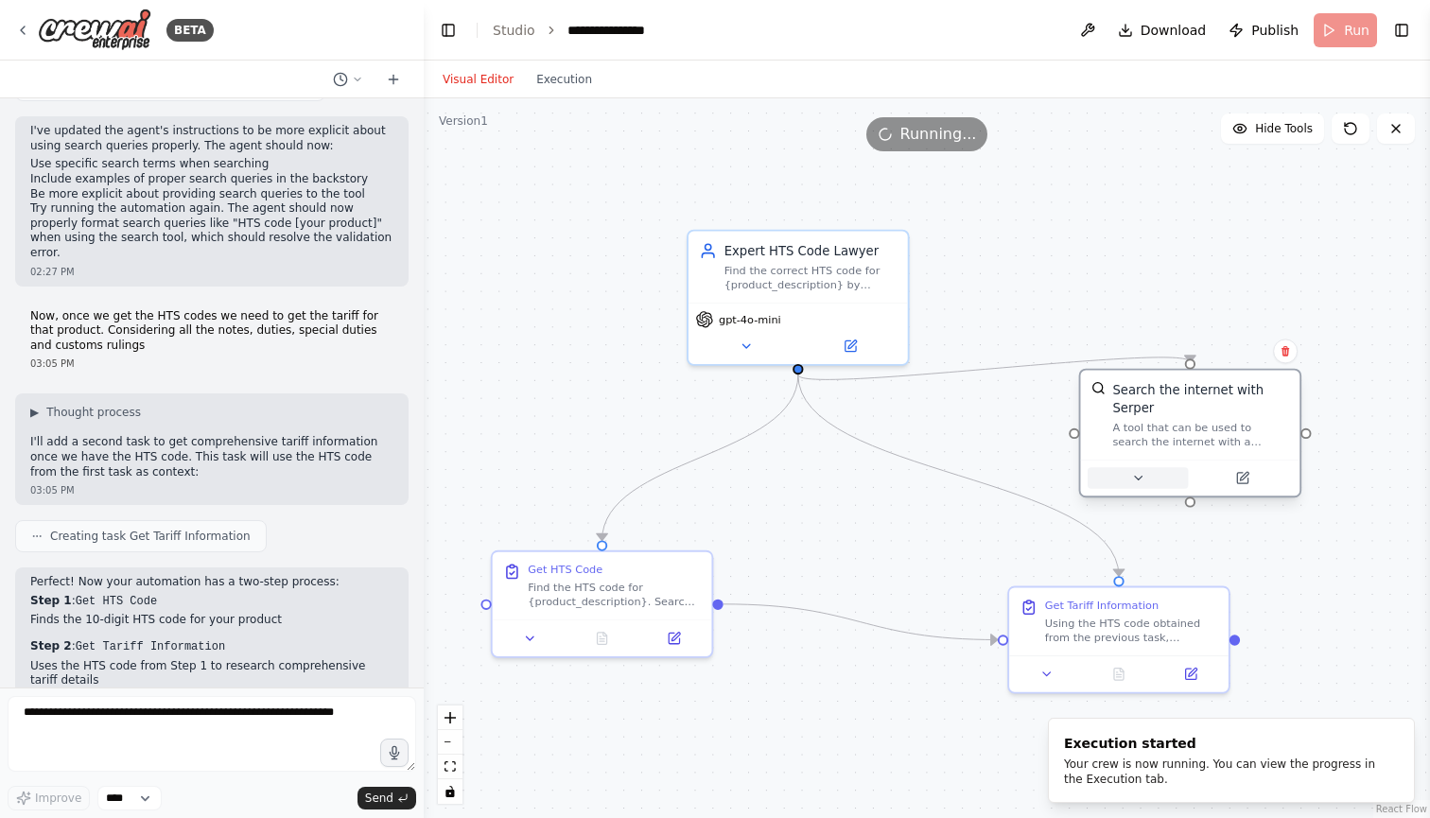
drag, startPoint x: 909, startPoint y: 539, endPoint x: 1177, endPoint y: 469, distance: 277.5
click at [1177, 469] on button at bounding box center [1137, 478] width 100 height 22
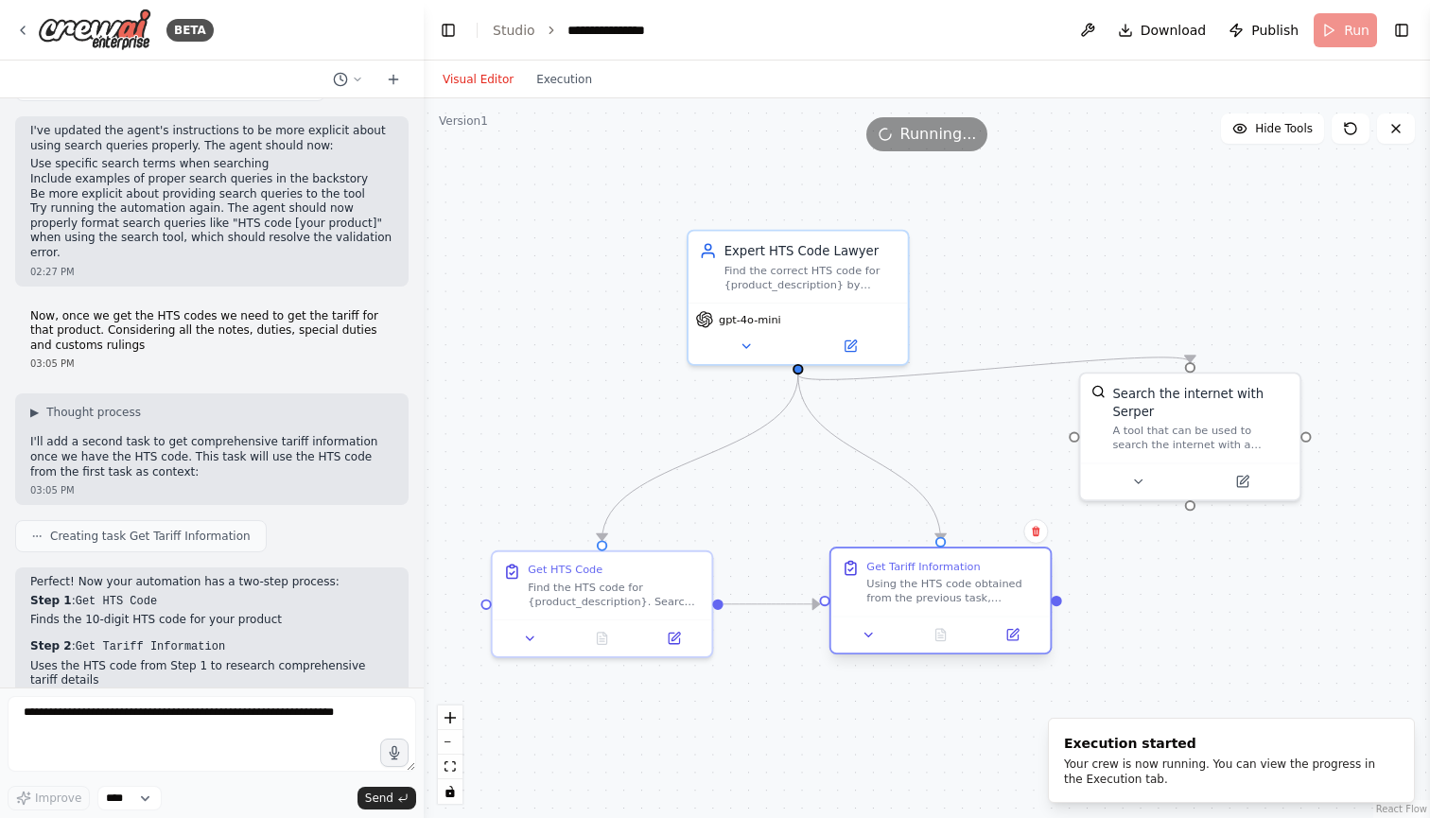
drag, startPoint x: 1112, startPoint y: 642, endPoint x: 931, endPoint y: 601, distance: 185.1
click at [931, 601] on div "Get Tariff Information Using the HTS code obtained from the previous task, rese…" at bounding box center [940, 582] width 219 height 68
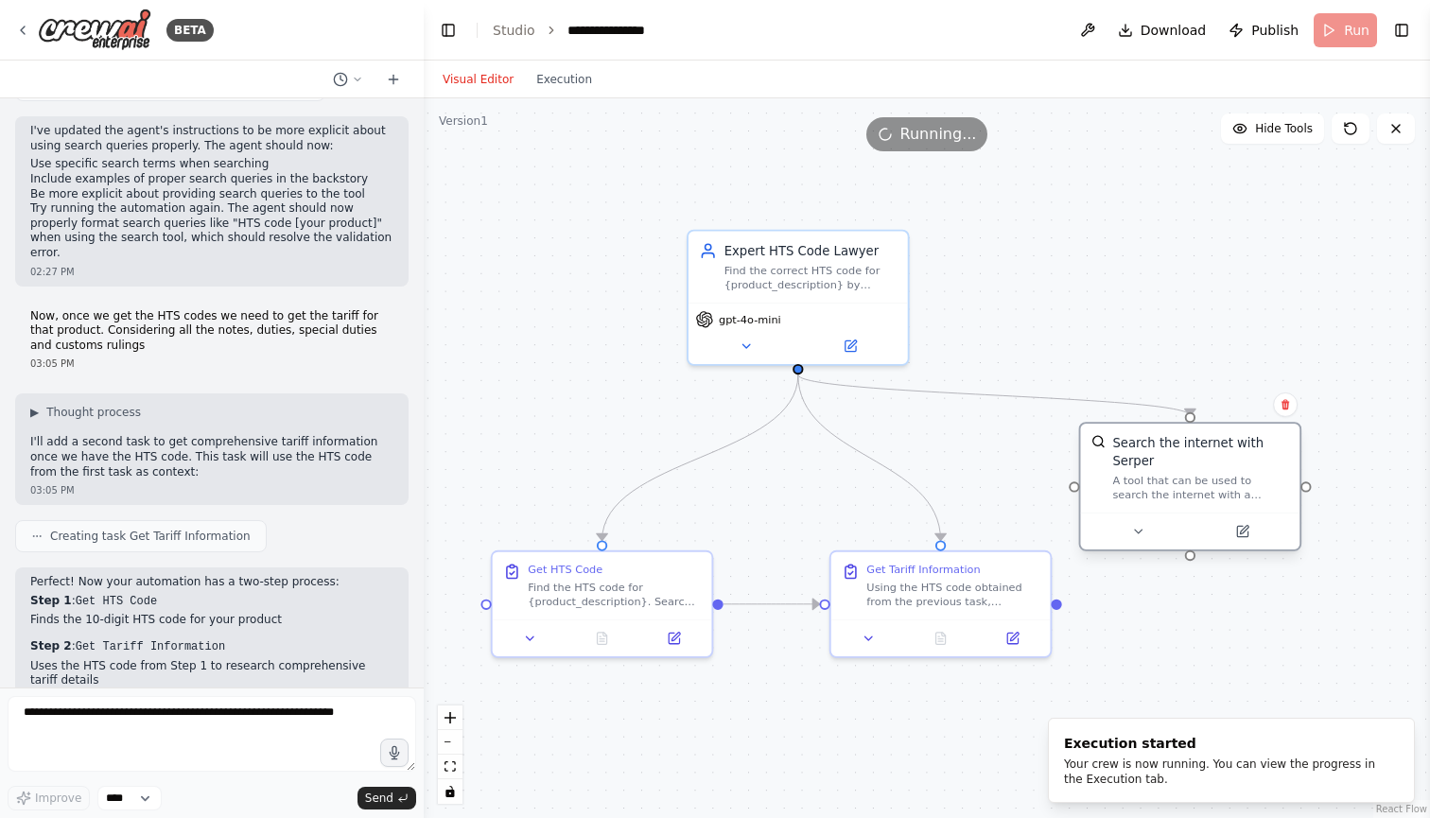
drag, startPoint x: 1177, startPoint y: 427, endPoint x: 1177, endPoint y: 486, distance: 58.6
click at [1177, 486] on div "A tool that can be used to search the internet with a search_query. Supports di…" at bounding box center [1200, 488] width 177 height 28
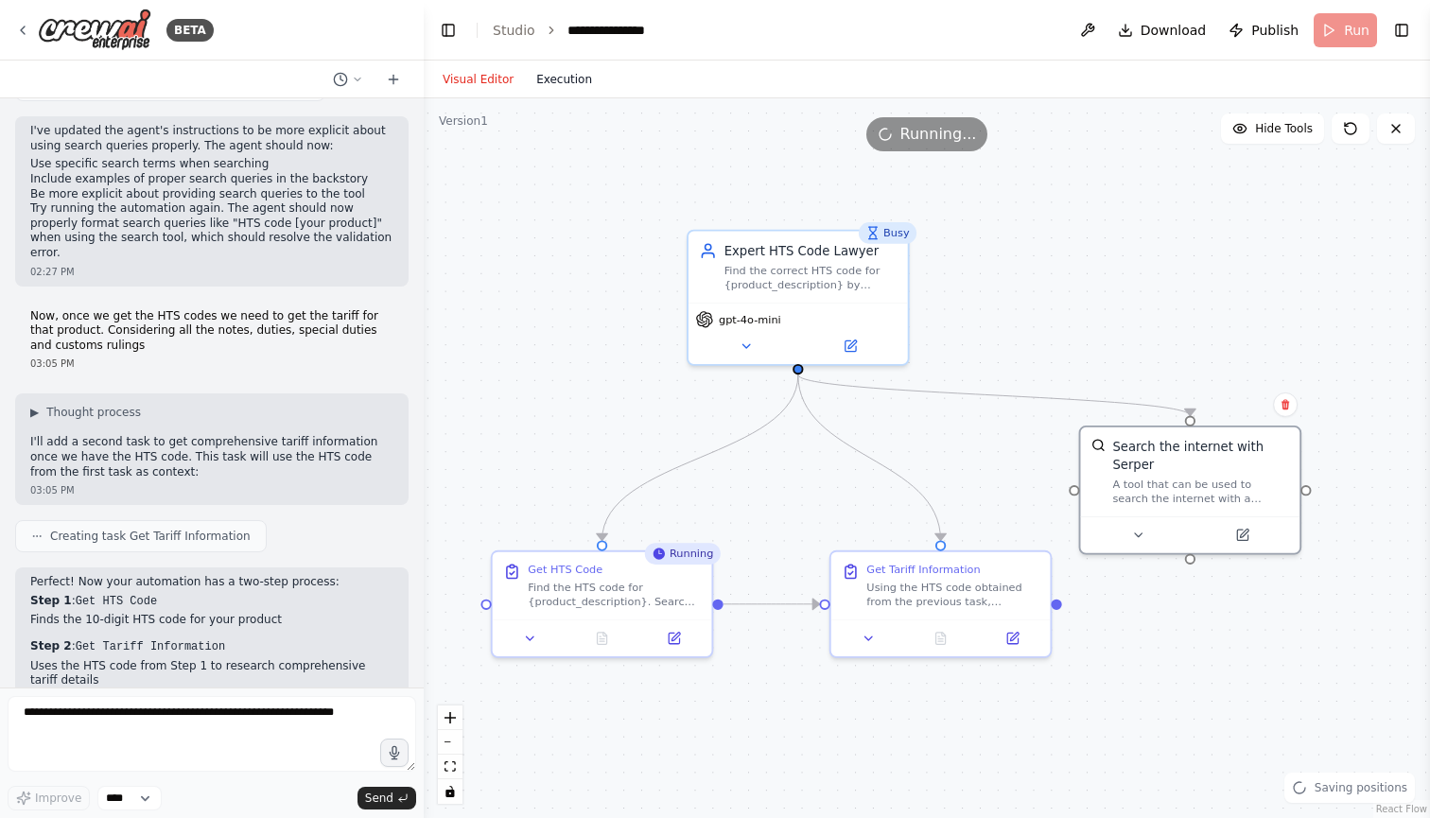
click at [572, 81] on button "Execution" at bounding box center [564, 79] width 78 height 23
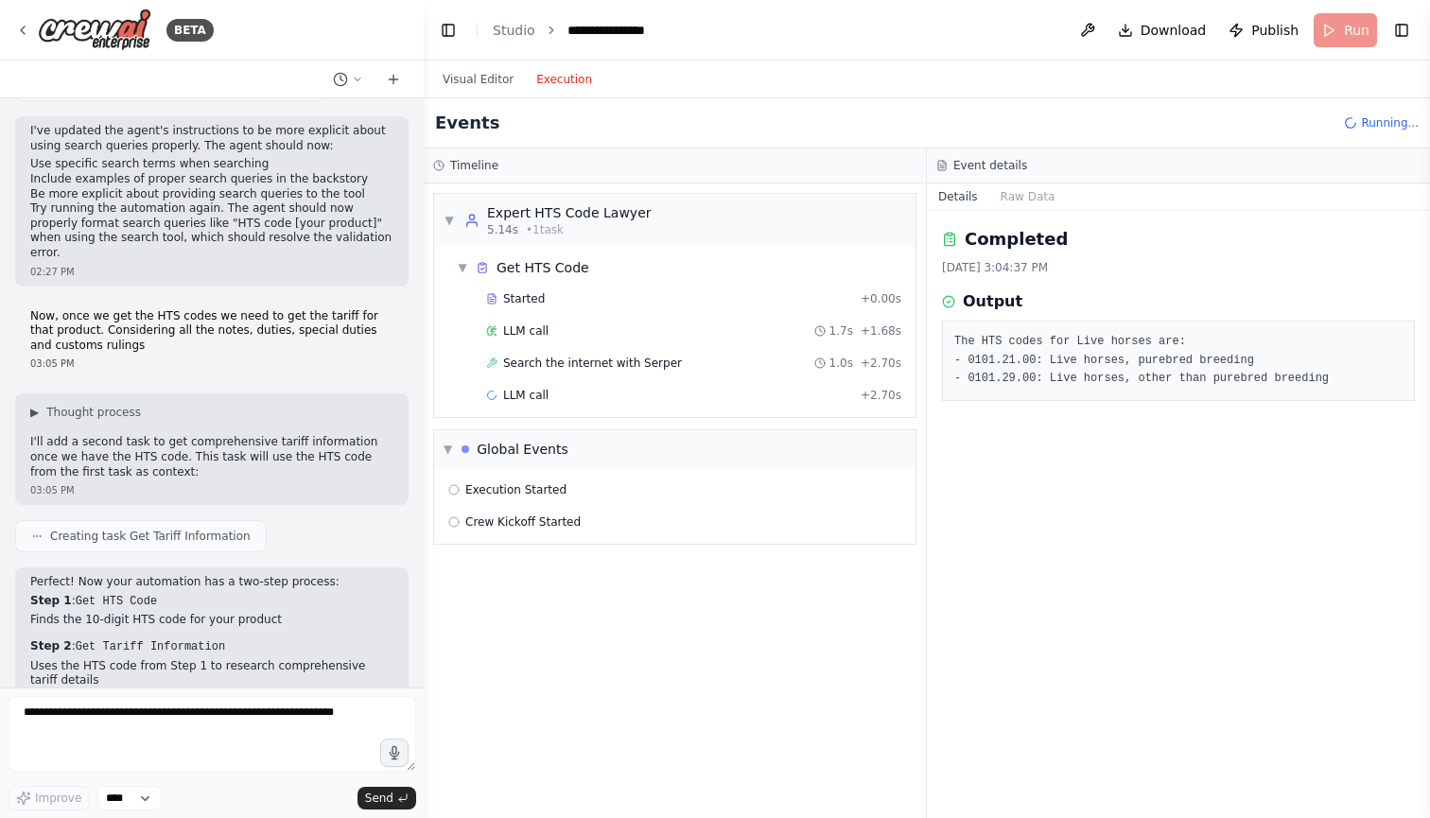
click at [577, 760] on div "▼ Expert HTS Code Lawyer 5.14s • 1 task ▼ Get HTS Code Started + 0.00s LLM call…" at bounding box center [675, 500] width 502 height 634
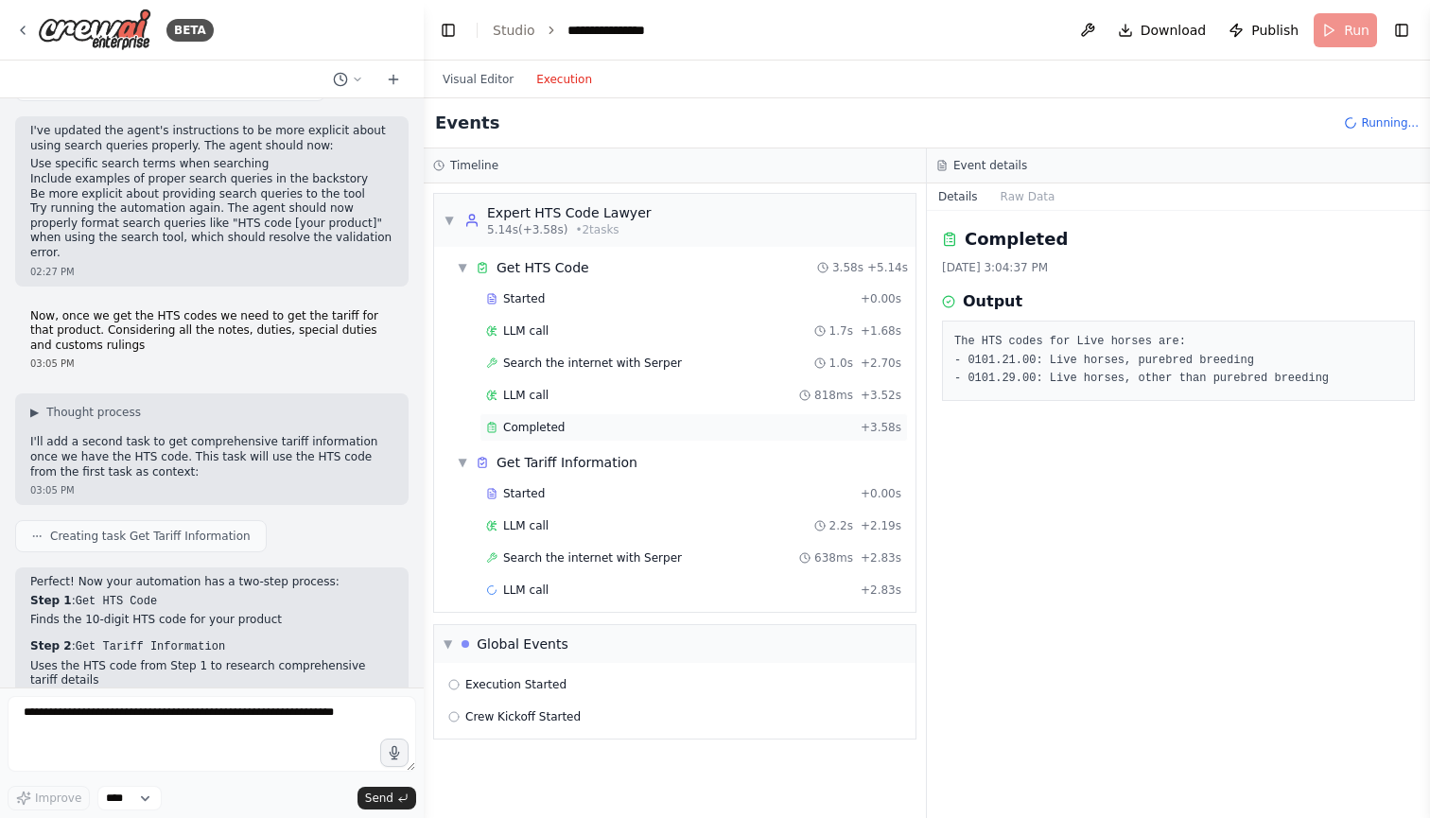
click at [585, 425] on div "Completed" at bounding box center [669, 427] width 367 height 15
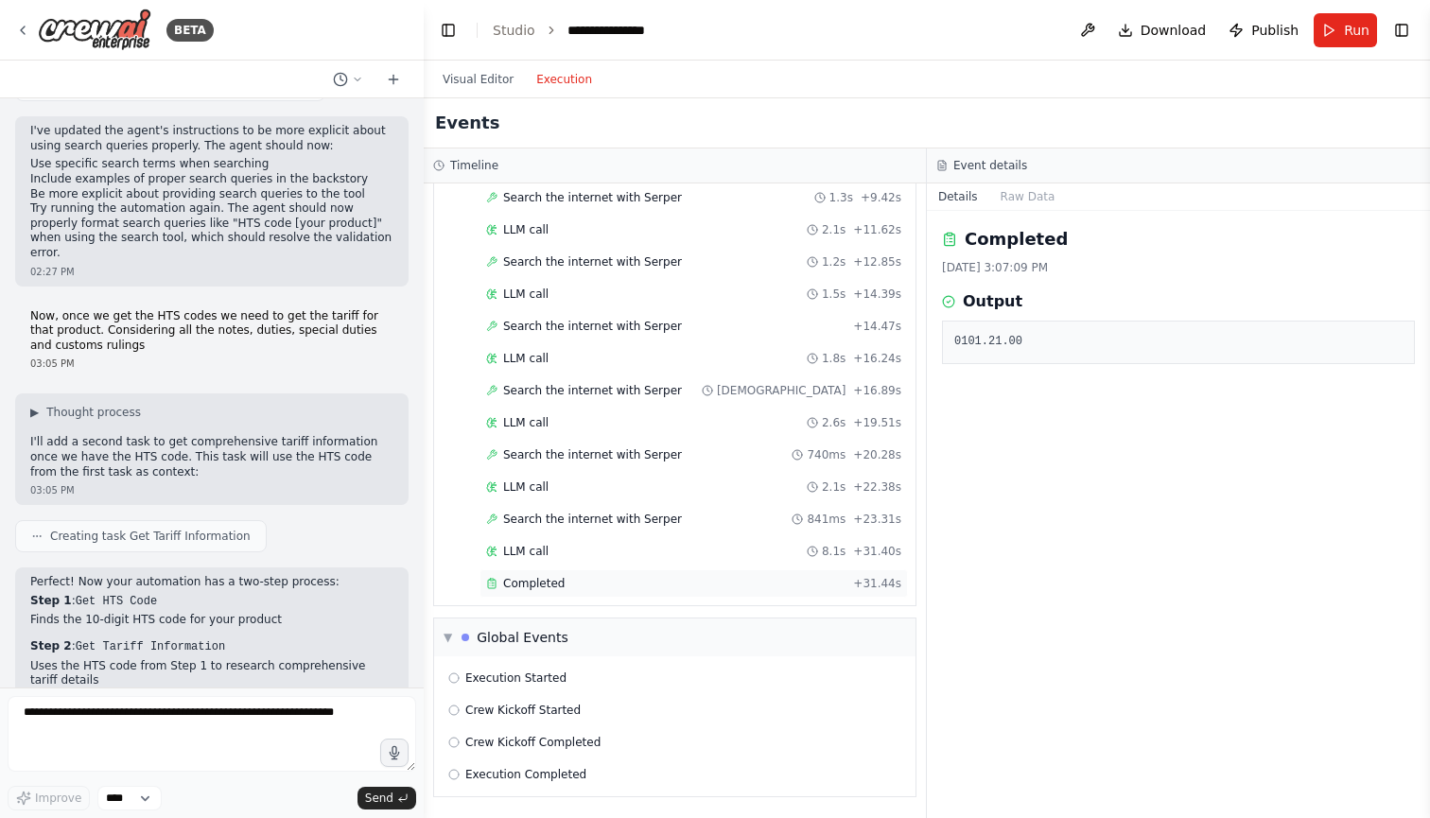
scroll to position [489, 0]
click at [590, 584] on div "Completed" at bounding box center [665, 583] width 359 height 15
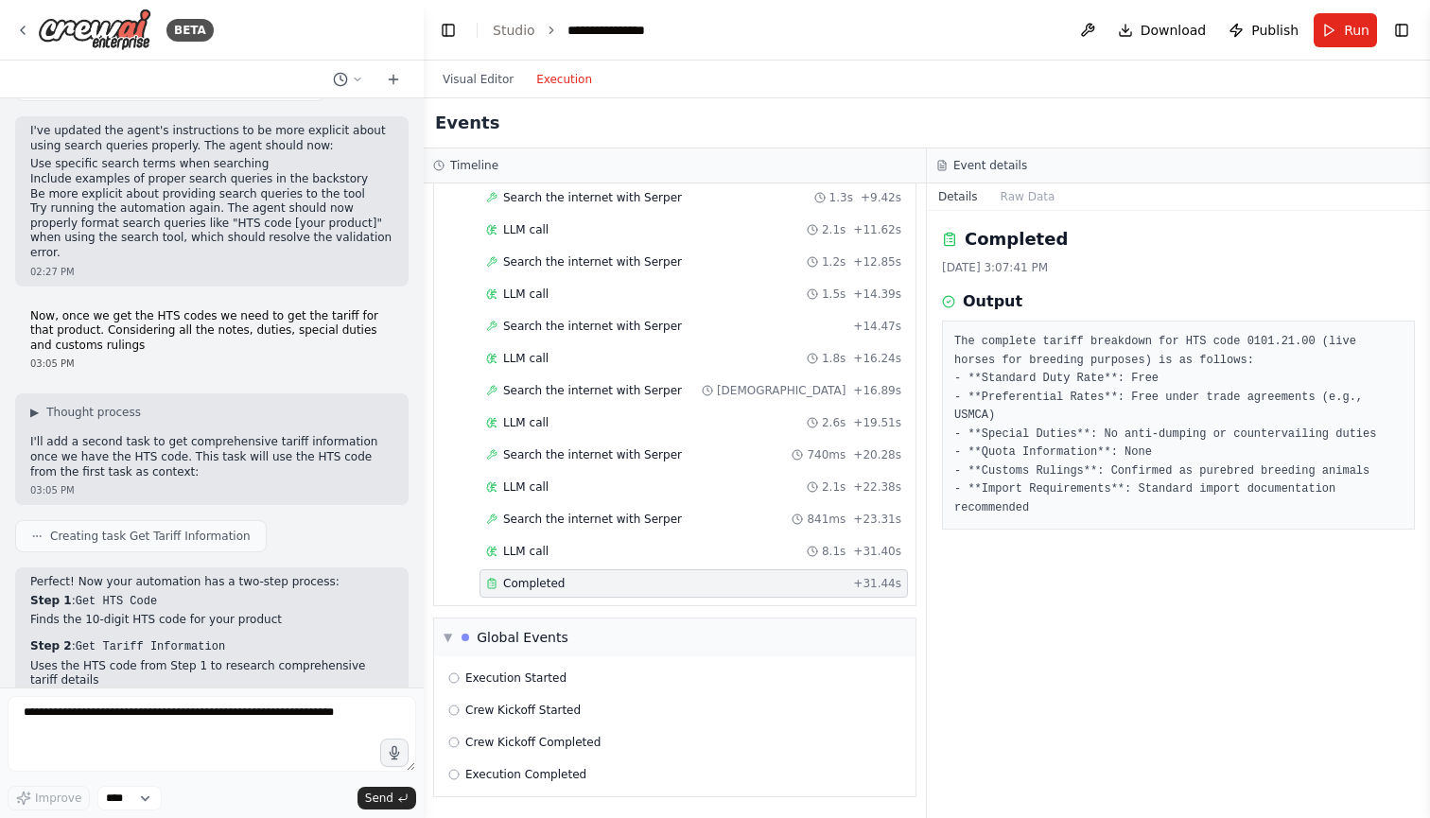
scroll to position [0, 0]
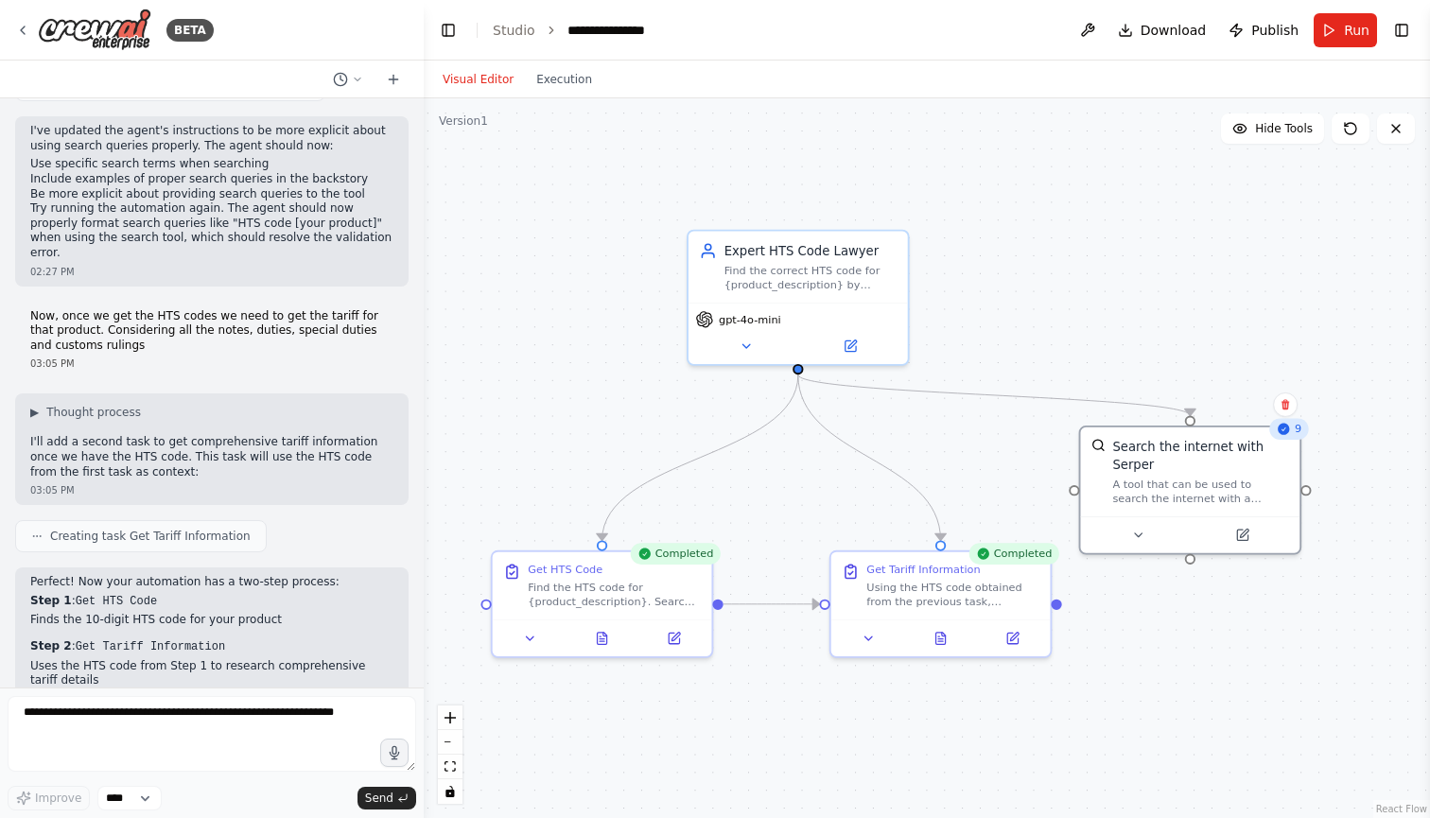
click at [495, 86] on button "Visual Editor" at bounding box center [478, 79] width 94 height 23
click at [538, 79] on button "Execution" at bounding box center [564, 79] width 78 height 23
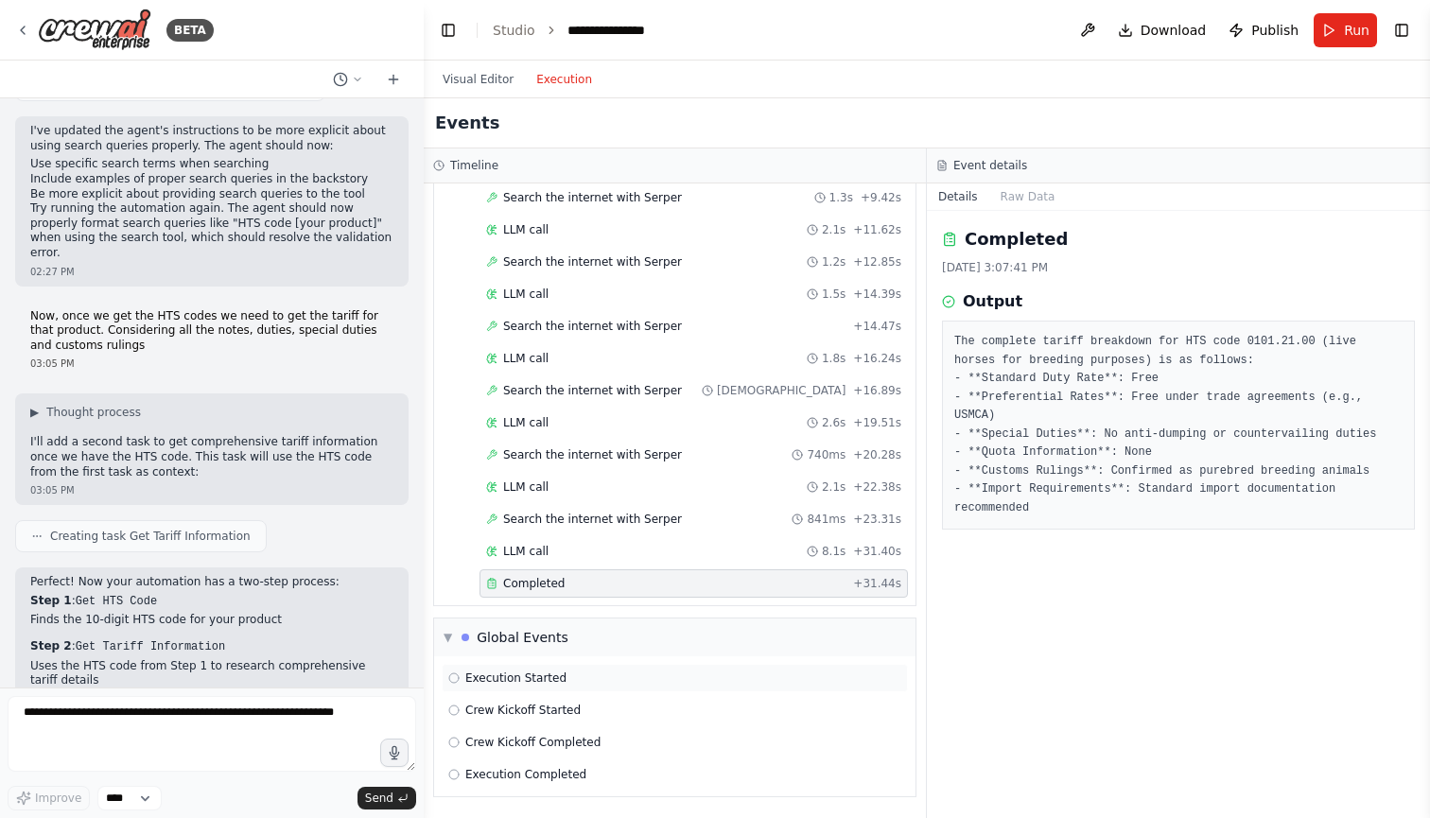
click at [572, 672] on div "Execution Started" at bounding box center [674, 677] width 453 height 15
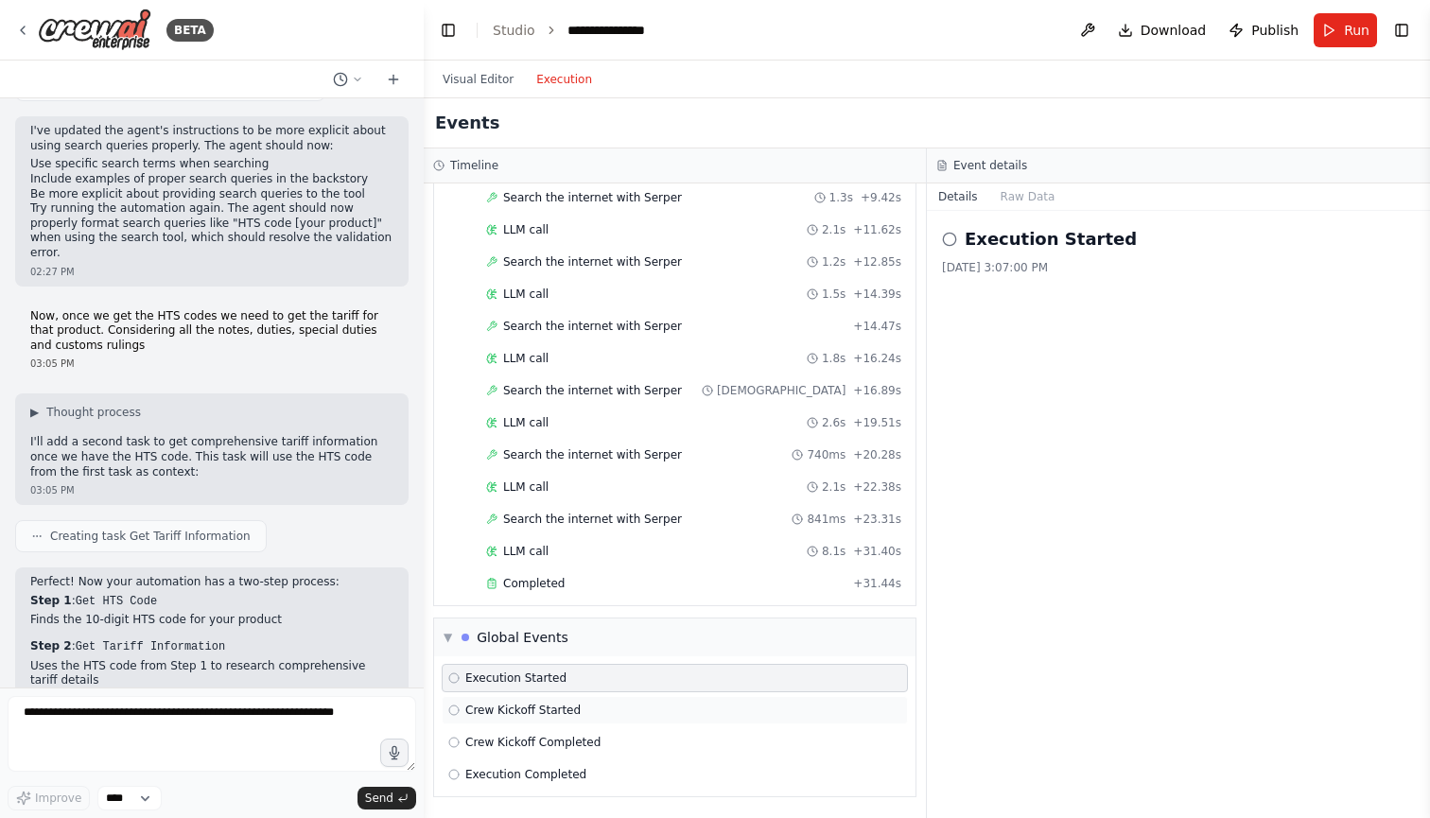
click at [576, 702] on div "Crew Kickoff Started" at bounding box center [675, 710] width 466 height 28
click at [582, 729] on div "Crew Kickoff Completed" at bounding box center [675, 742] width 466 height 28
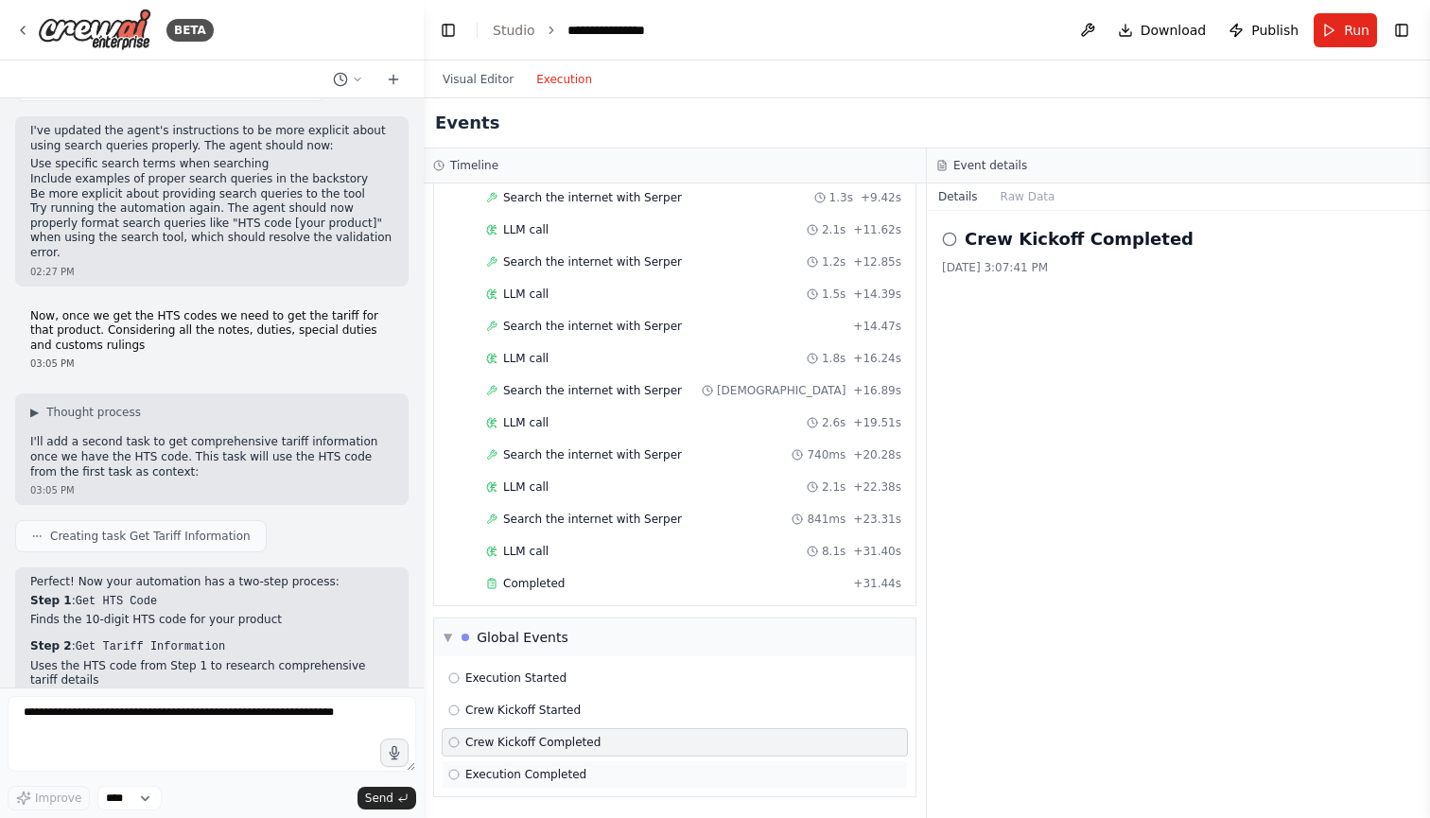
click at [583, 780] on div "Execution Completed" at bounding box center [674, 774] width 453 height 15
click at [1324, 56] on header "**********" at bounding box center [927, 30] width 1006 height 61
click at [1346, 25] on span "Run" at bounding box center [1357, 30] width 26 height 19
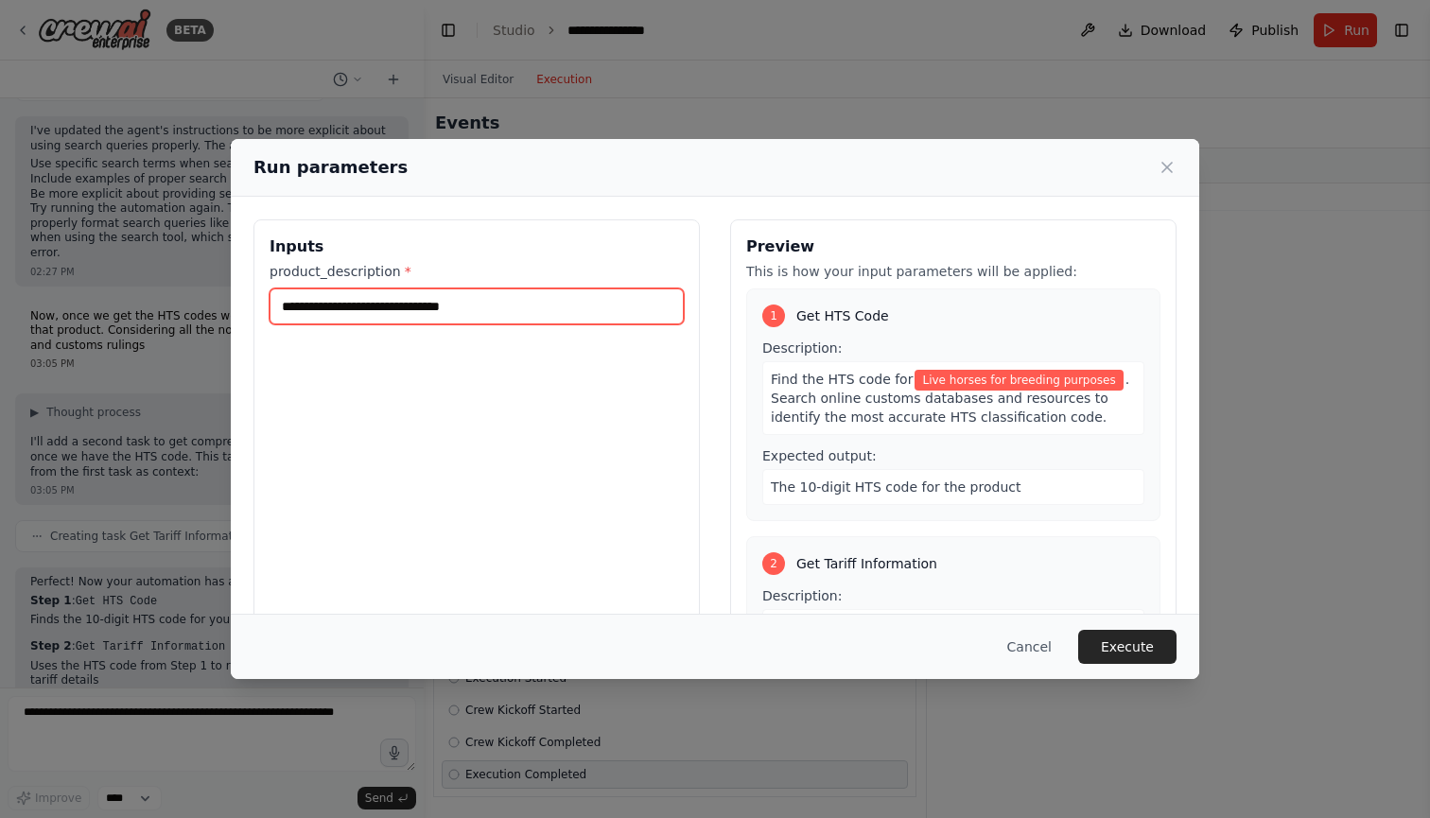
click at [620, 321] on input "**********" at bounding box center [476, 306] width 414 height 36
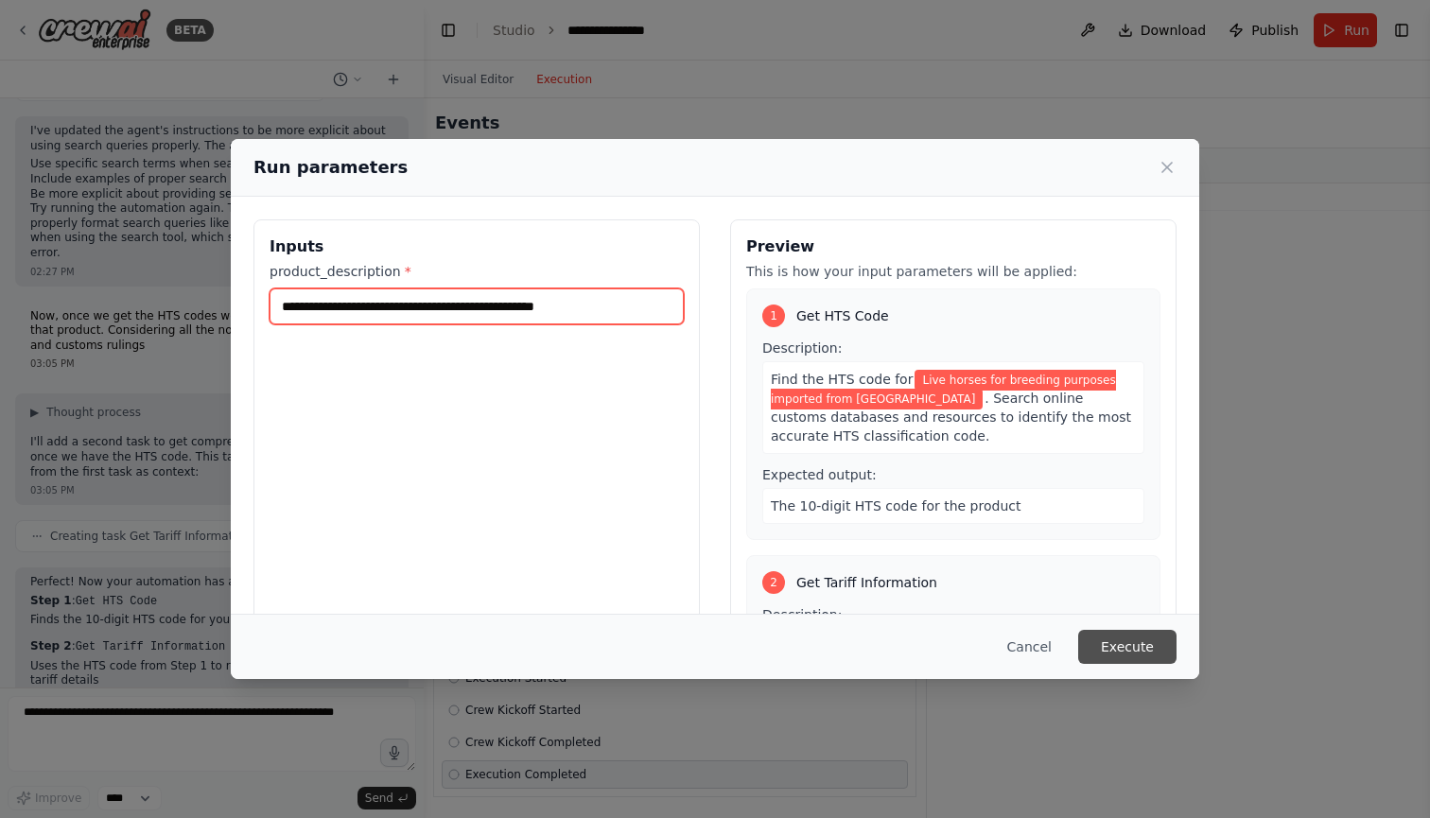
type input "**********"
click at [1156, 646] on button "Execute" at bounding box center [1127, 647] width 98 height 34
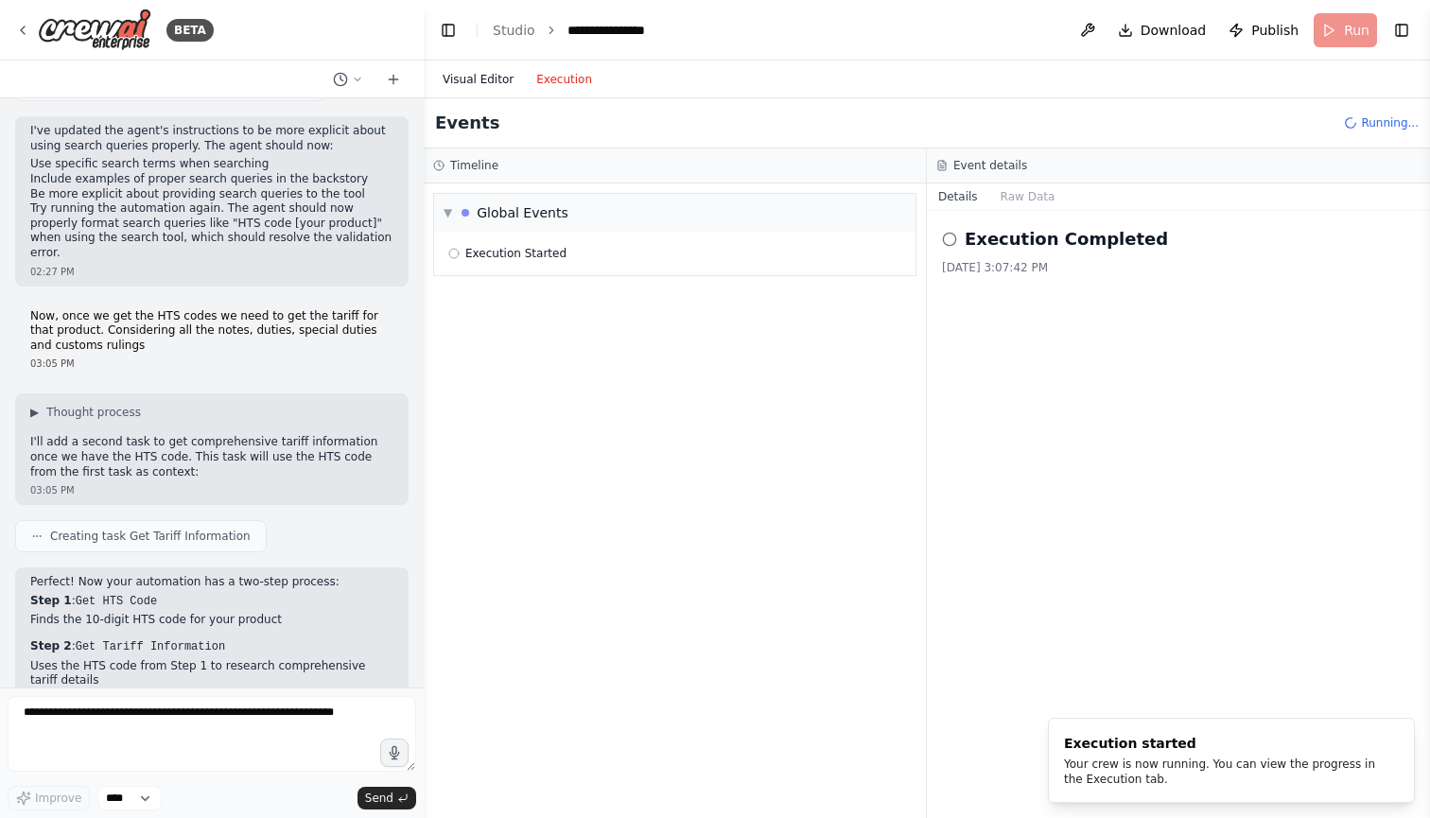
click at [473, 68] on button "Visual Editor" at bounding box center [478, 79] width 94 height 23
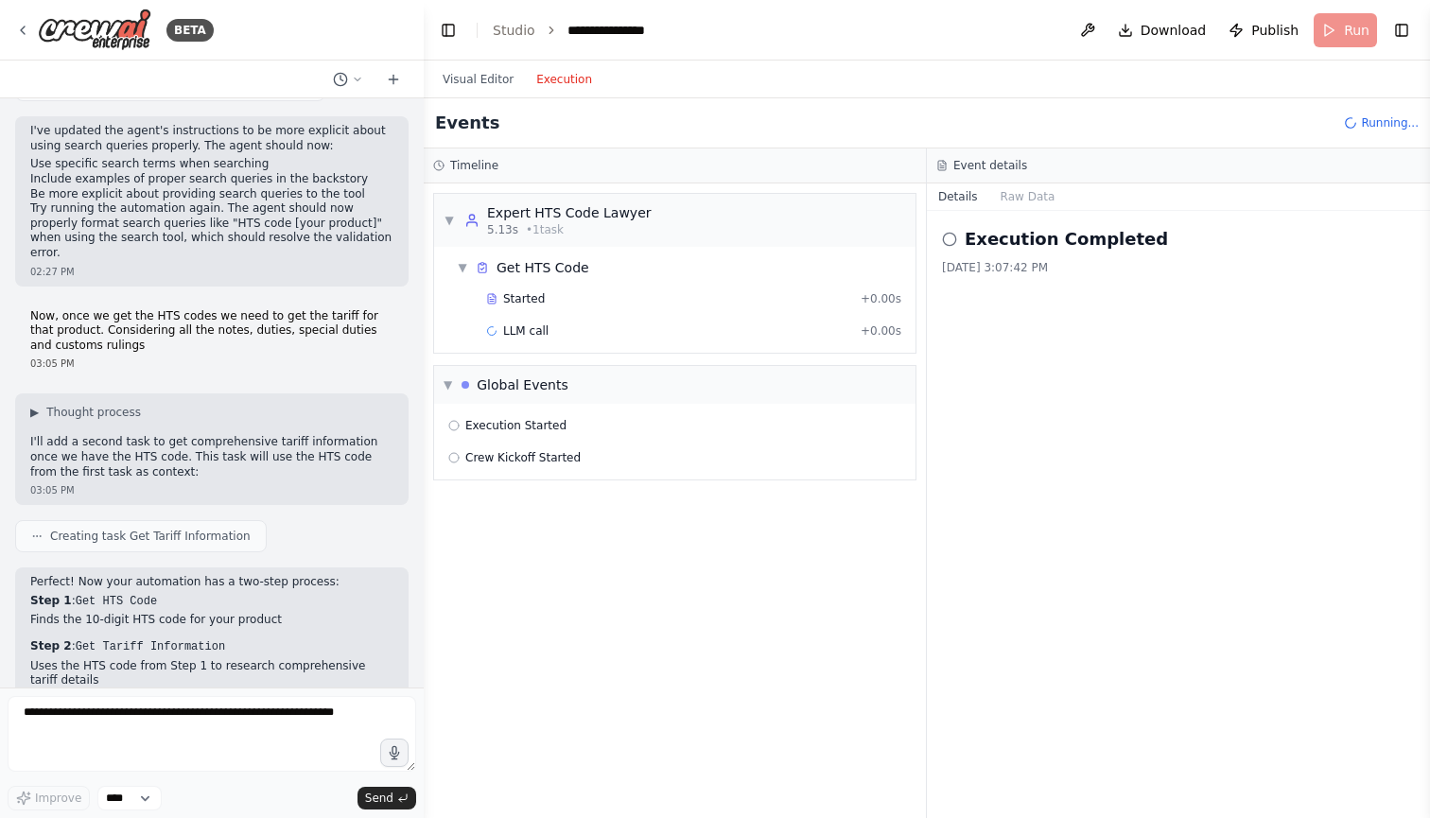
click at [556, 70] on button "Execution" at bounding box center [564, 79] width 78 height 23
click at [563, 645] on div "▼ Expert HTS Code Lawyer 5.13s • 1 task ▼ Get HTS Code Started + 0.00s LLM call…" at bounding box center [675, 500] width 502 height 634
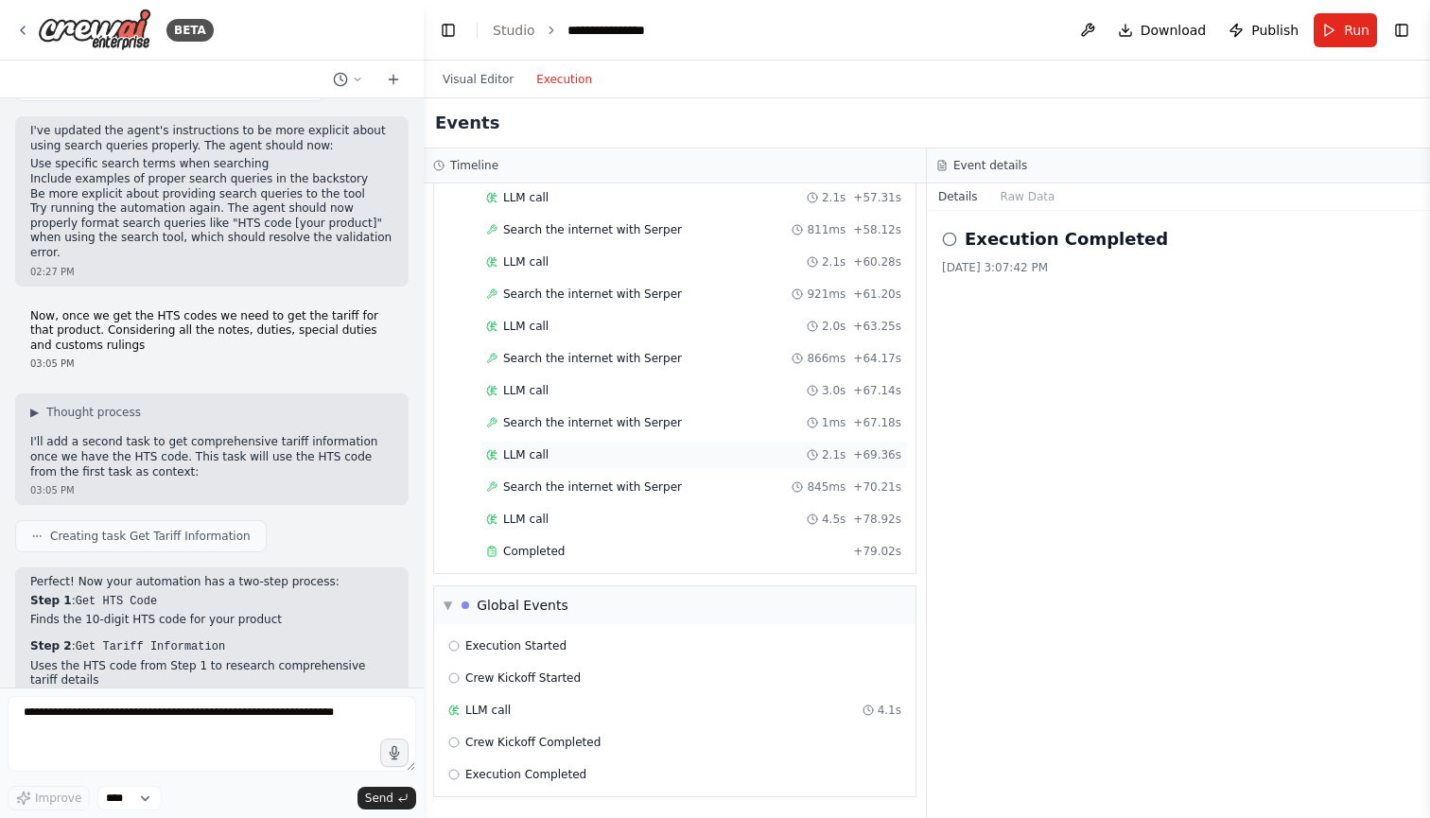
scroll to position [1614, 0]
click at [629, 483] on span "Search the internet with Serper" at bounding box center [592, 486] width 179 height 15
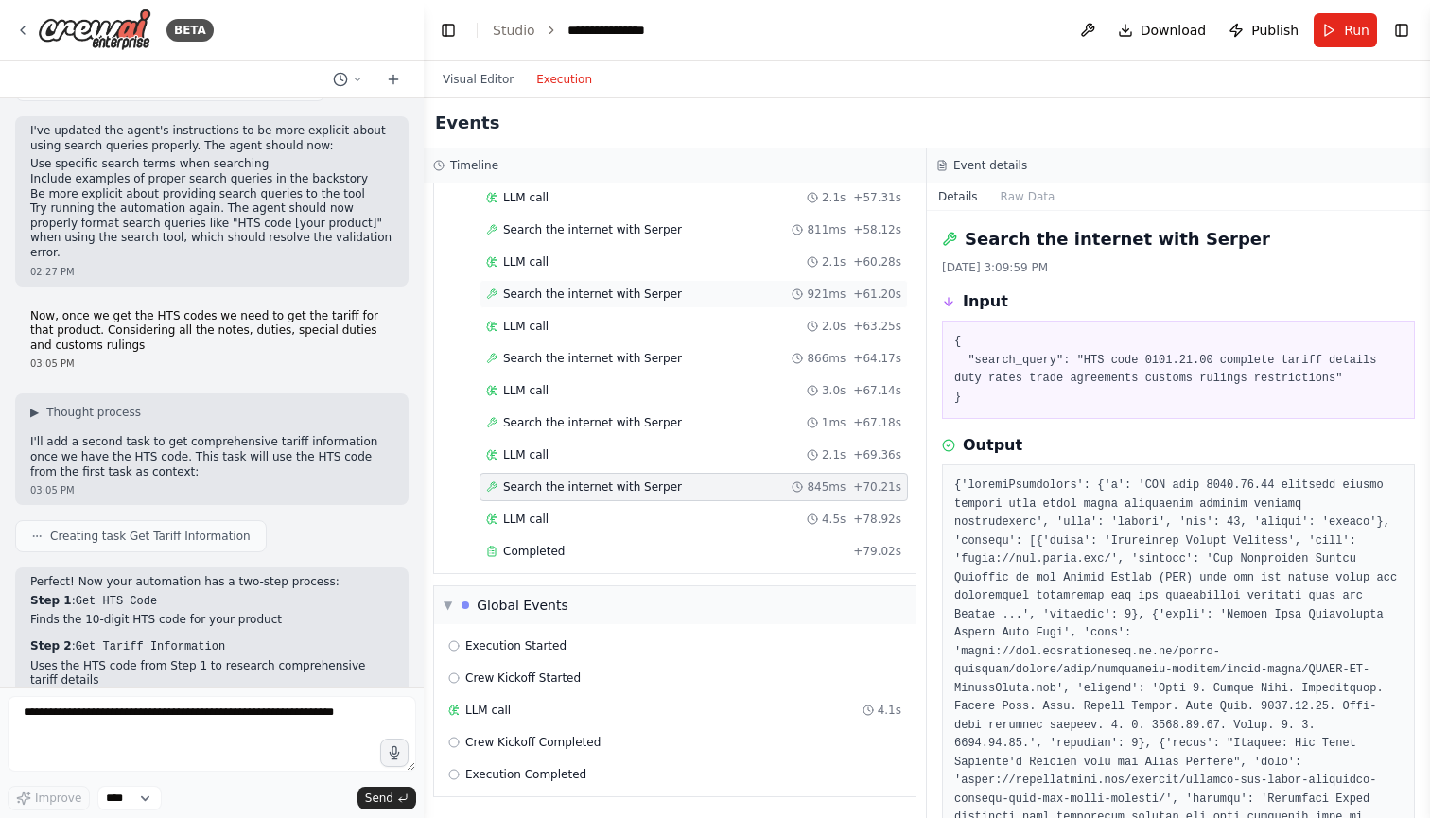
click at [637, 304] on div "Search the internet with [PERSON_NAME] 921ms + 61.20s" at bounding box center [693, 294] width 428 height 28
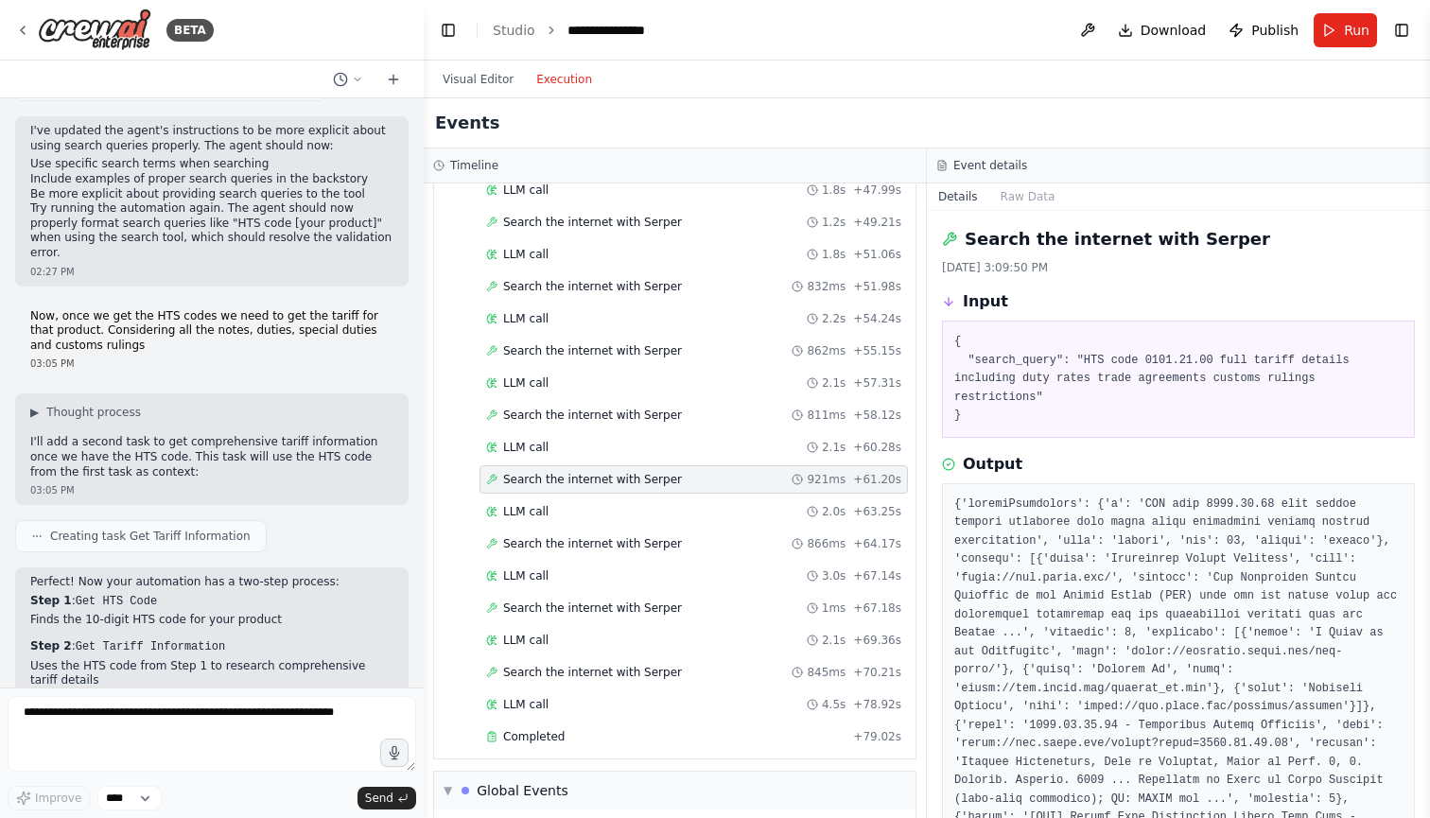
scroll to position [1416, 0]
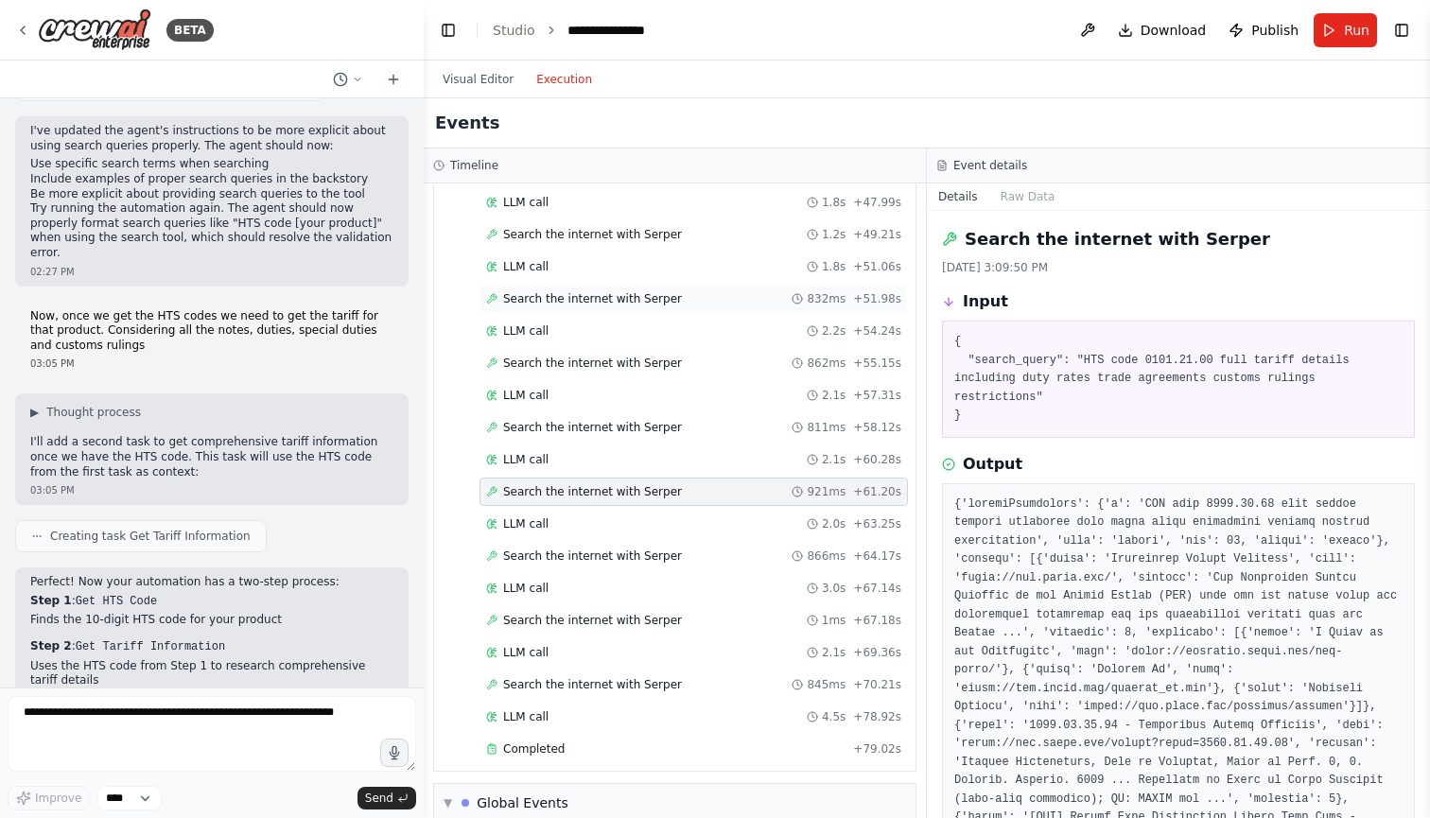
click at [626, 292] on span "Search the internet with Serper" at bounding box center [592, 298] width 179 height 15
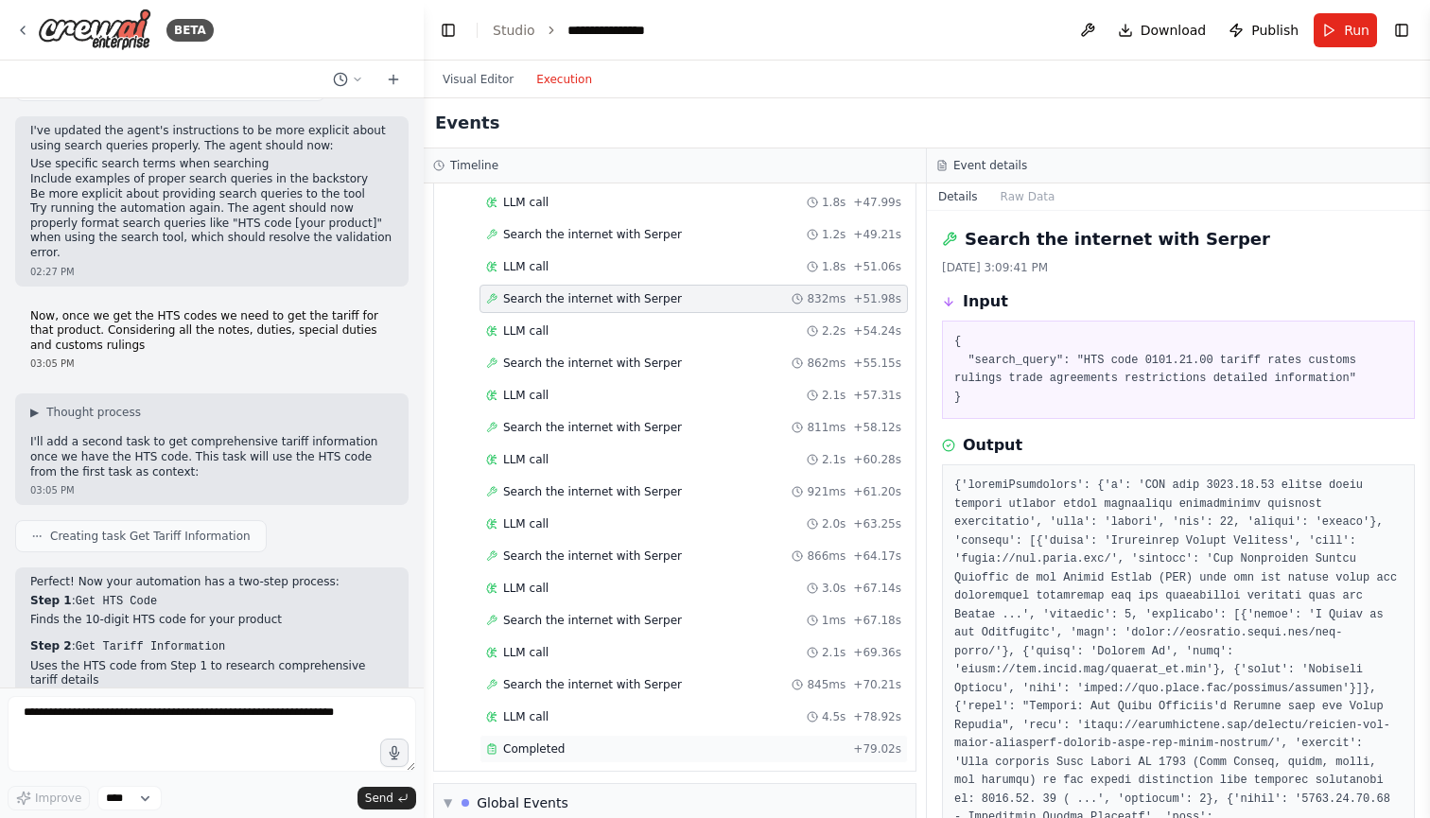
click at [557, 743] on span "Completed" at bounding box center [533, 748] width 61 height 15
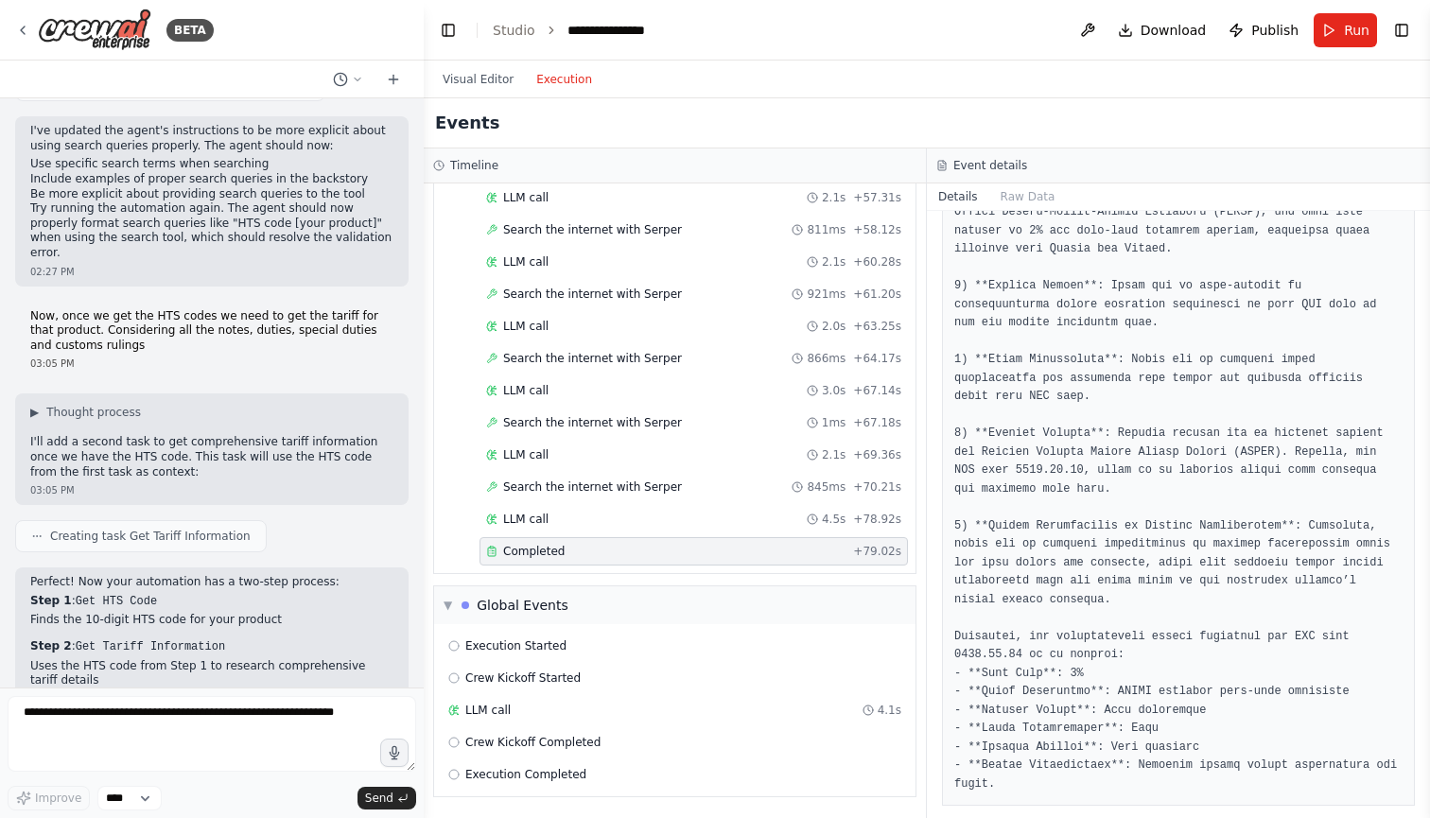
scroll to position [0, 0]
click at [875, 64] on div "Visual Editor Execution" at bounding box center [927, 80] width 1006 height 38
click at [873, 68] on div "Visual Editor Execution" at bounding box center [927, 80] width 1006 height 38
click at [873, 69] on div "Visual Editor Execution" at bounding box center [927, 80] width 1006 height 38
click at [631, 705] on div "LLM call 4.1s" at bounding box center [674, 710] width 453 height 15
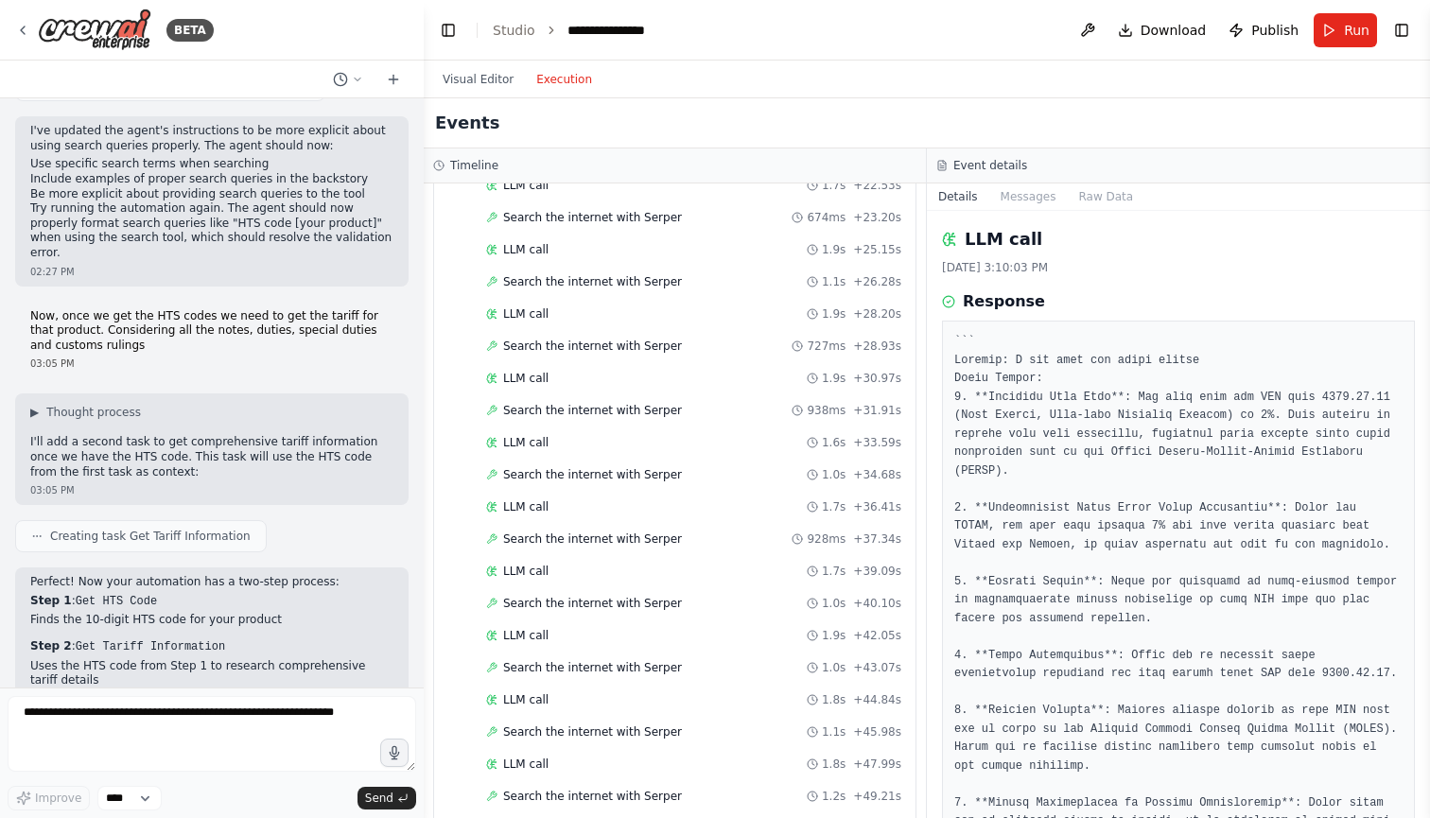
scroll to position [780, 0]
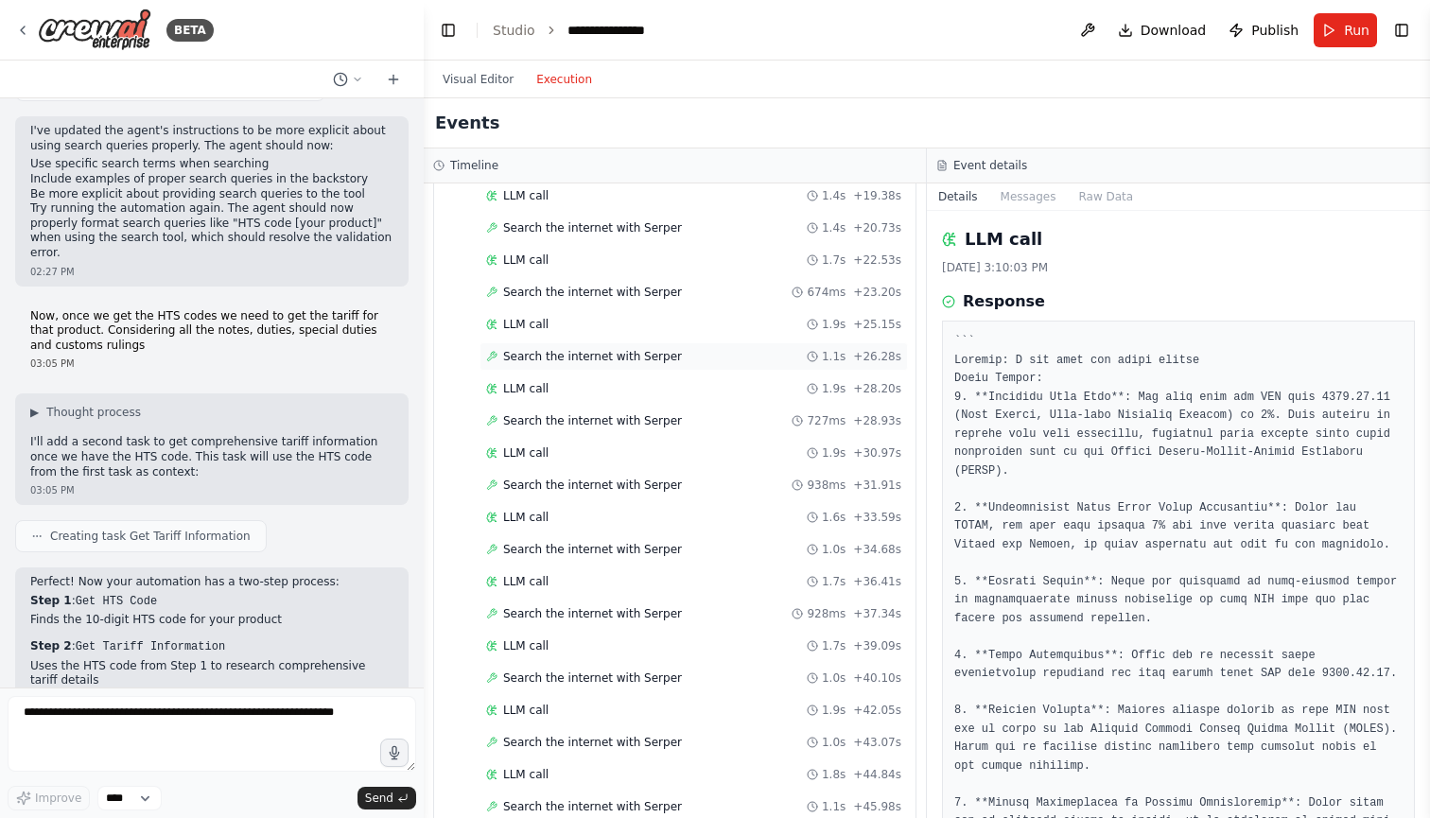
click at [602, 361] on span "Search the internet with Serper" at bounding box center [592, 356] width 179 height 15
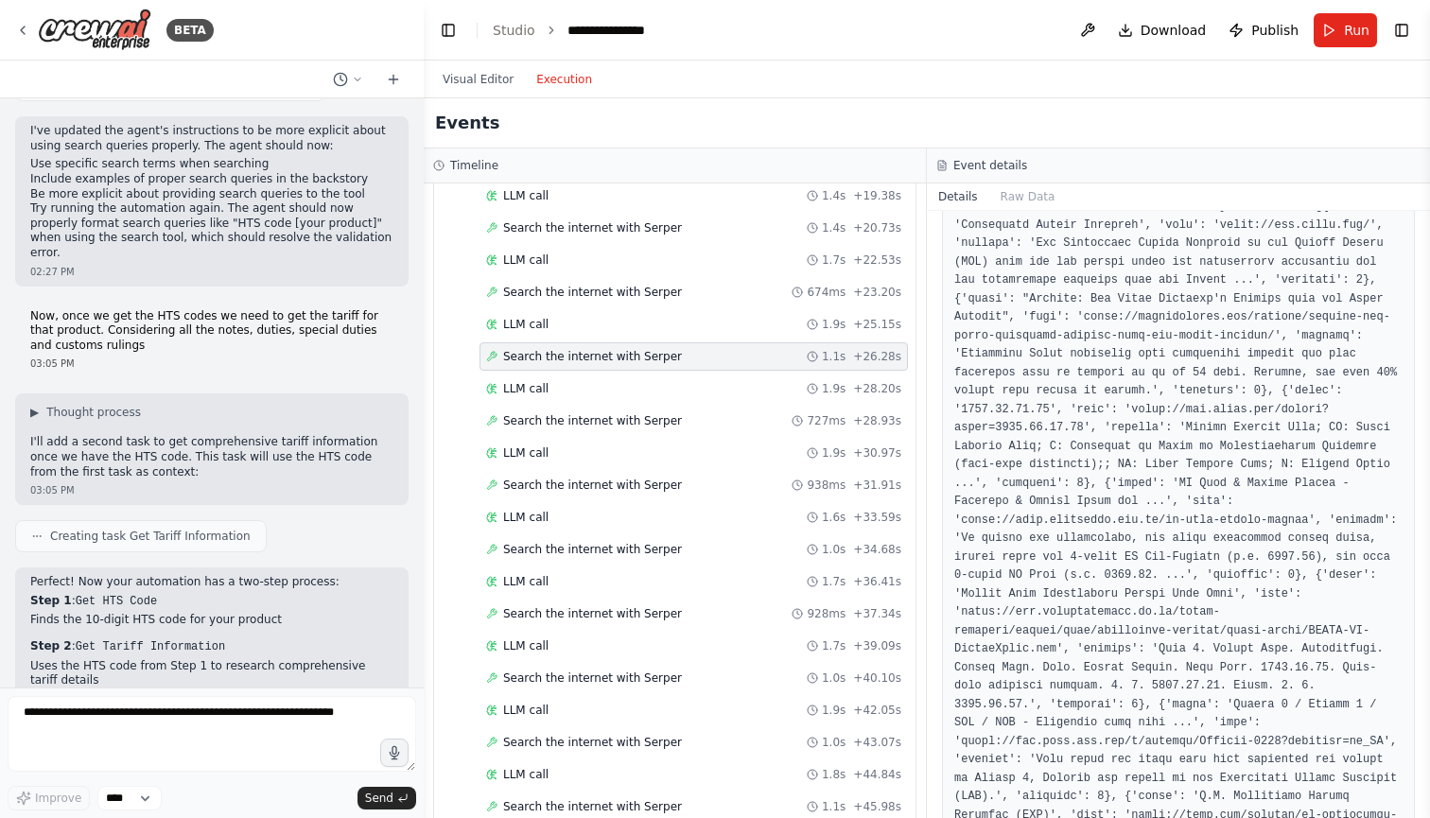
scroll to position [345, 0]
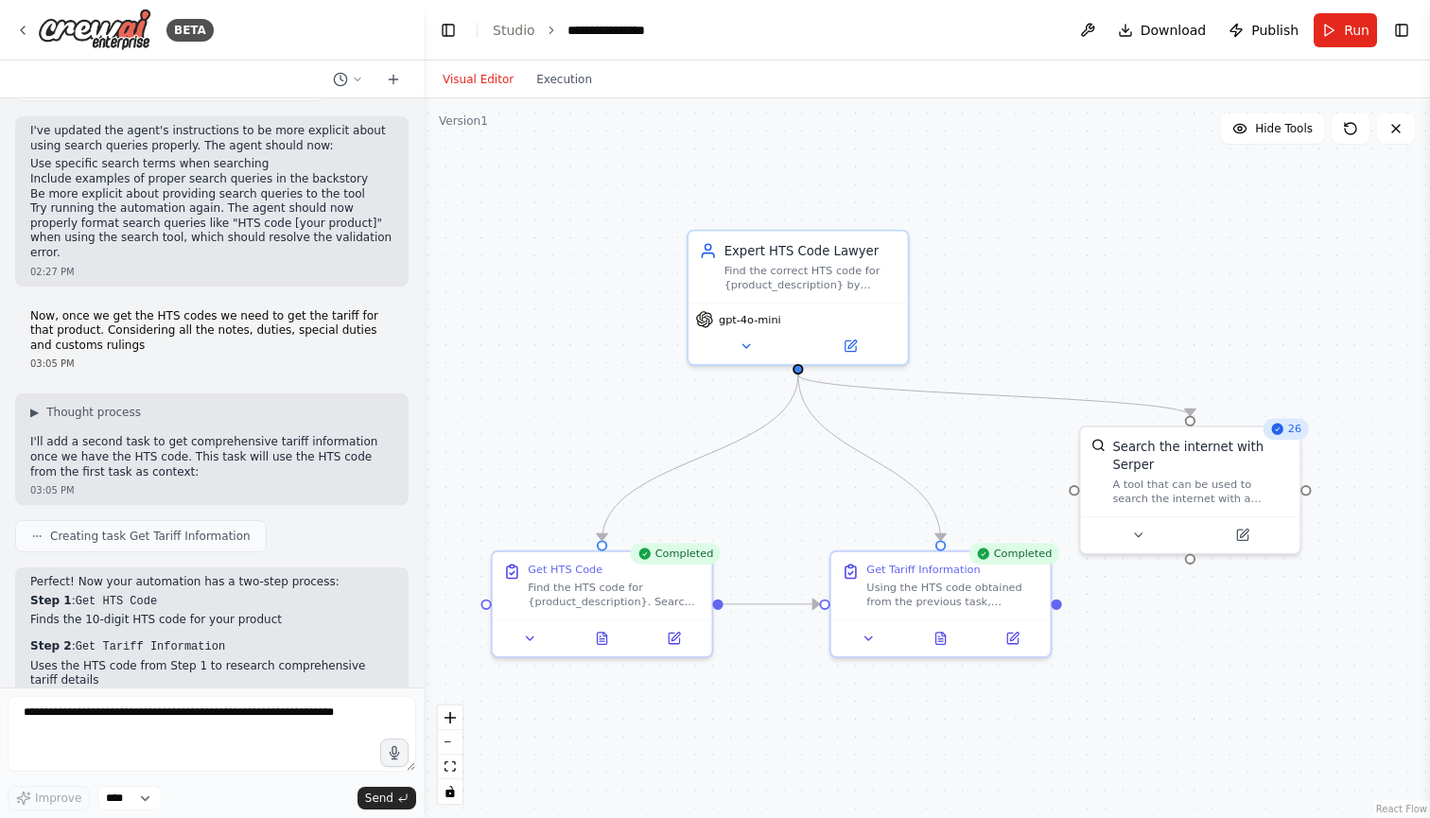
click at [493, 73] on button "Visual Editor" at bounding box center [478, 79] width 94 height 23
click at [1244, 536] on icon at bounding box center [1242, 531] width 10 height 10
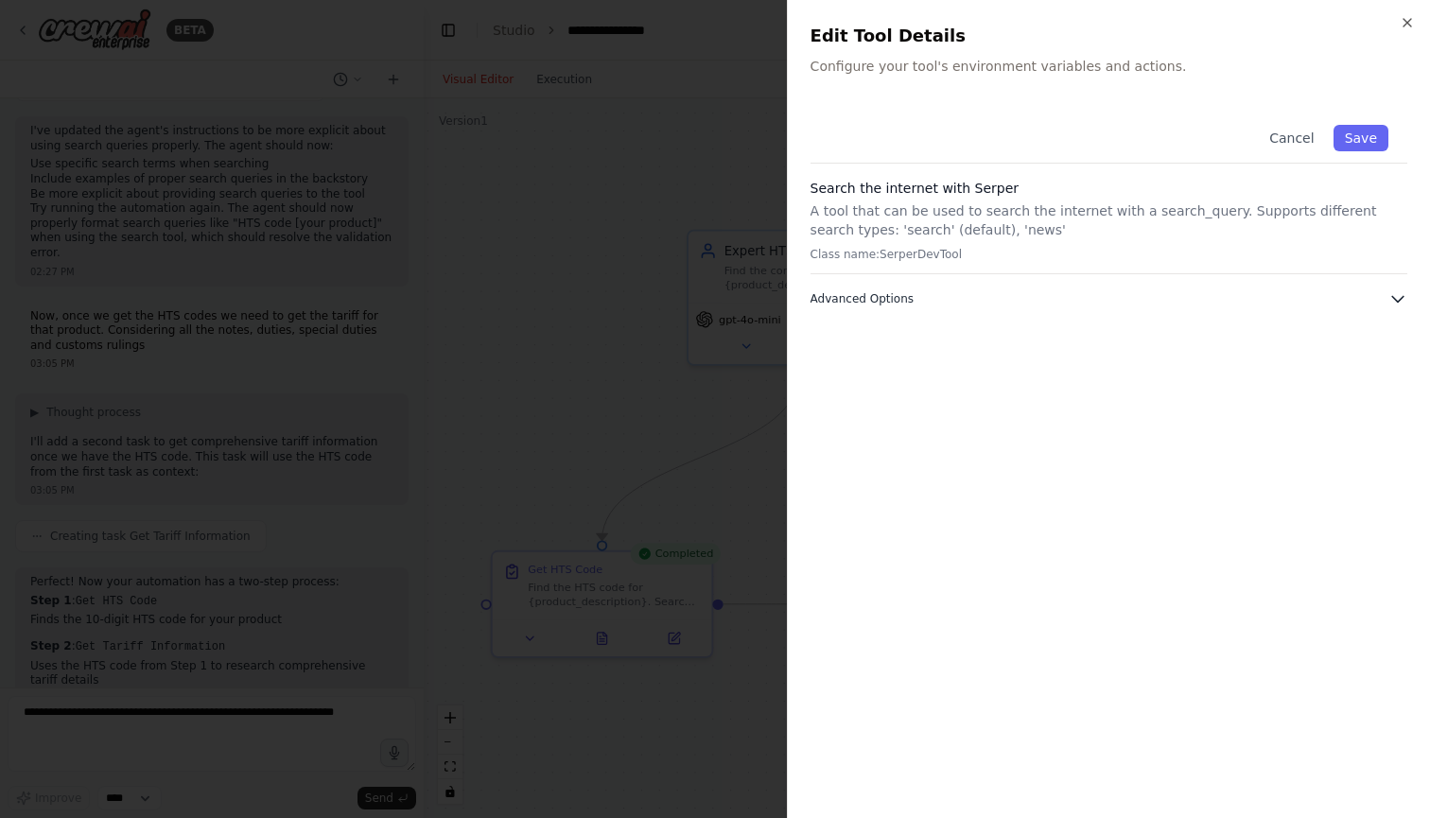
click at [1214, 290] on button "Advanced Options" at bounding box center [1108, 298] width 597 height 19
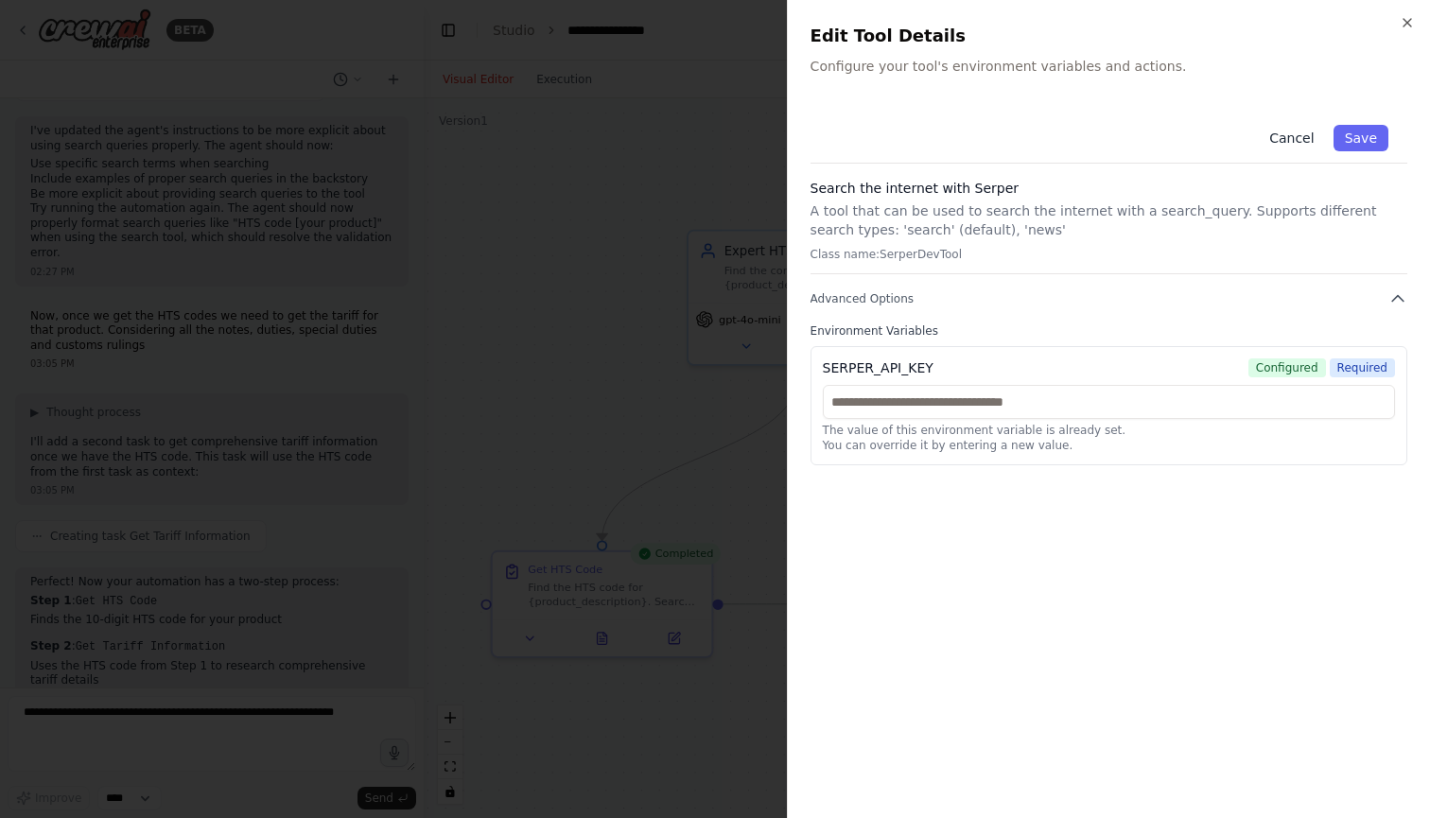
click at [1309, 135] on button "Cancel" at bounding box center [1291, 138] width 67 height 26
